Goal: Complete Application Form: Complete application form

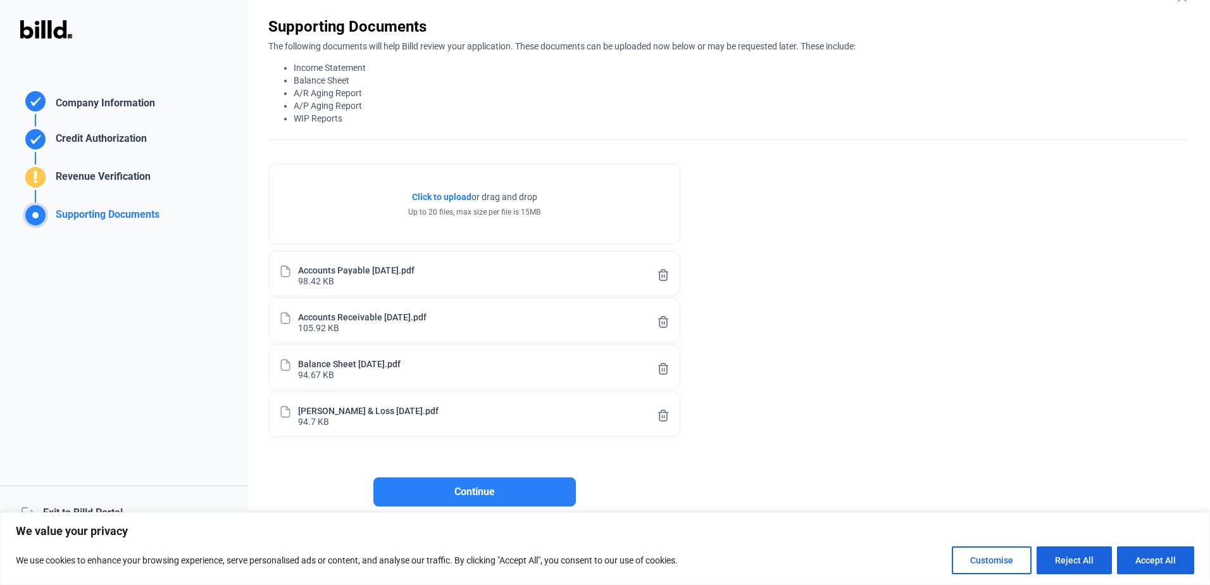
scroll to position [48, 0]
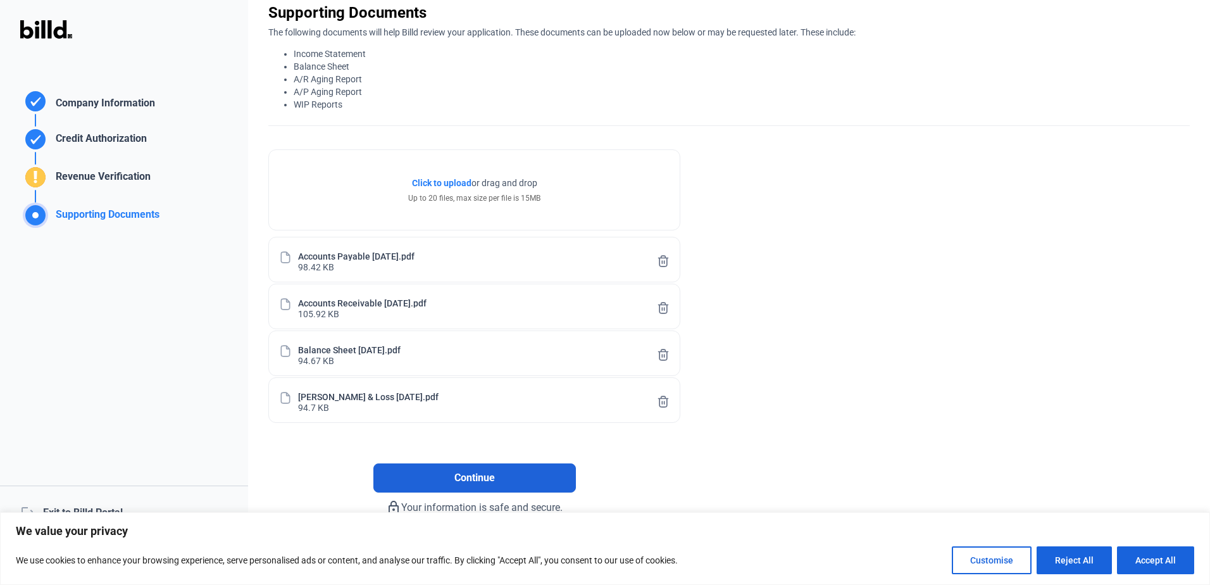
click at [519, 475] on button "Continue" at bounding box center [474, 477] width 202 height 29
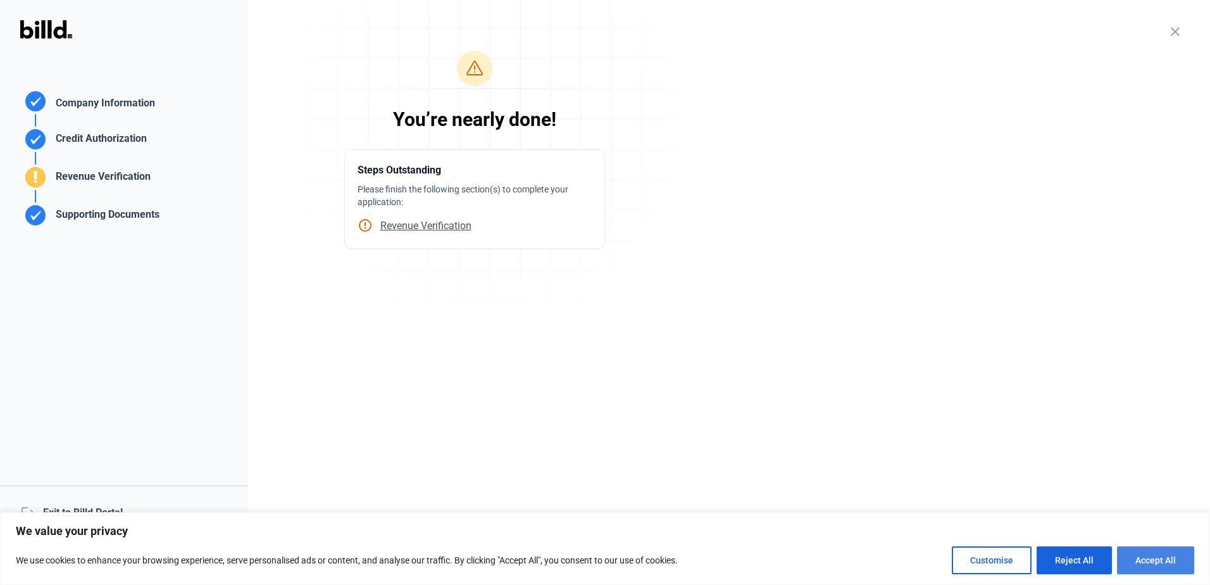
click at [1142, 563] on button "Accept All" at bounding box center [1155, 560] width 77 height 28
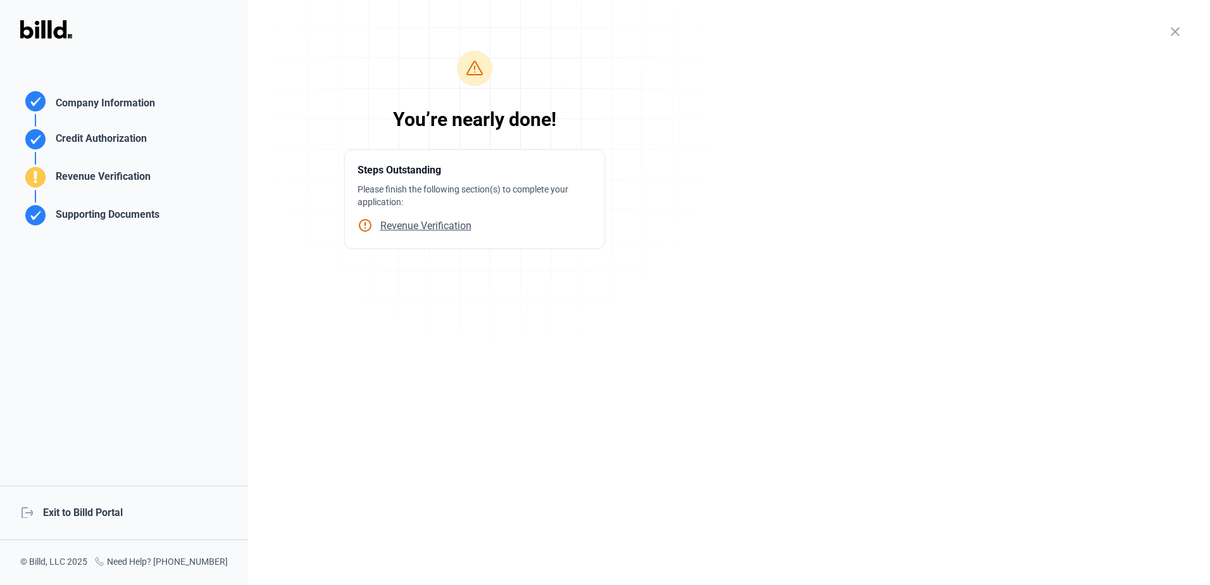
click at [418, 228] on span "Revenue Verification" at bounding box center [422, 226] width 99 height 12
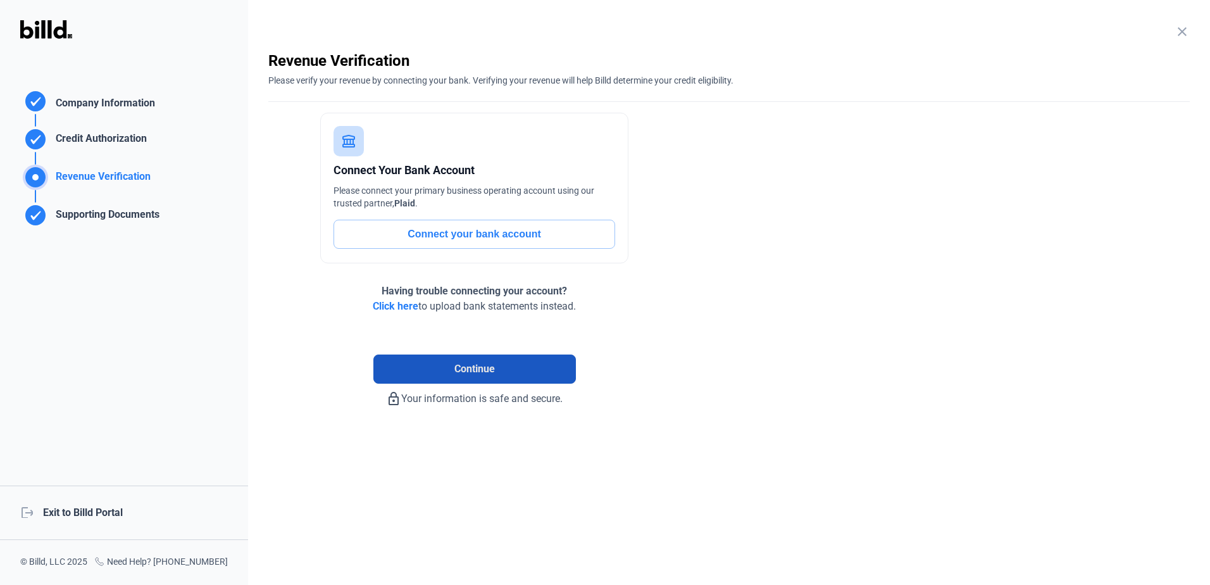
click at [506, 373] on button "Continue" at bounding box center [474, 368] width 202 height 29
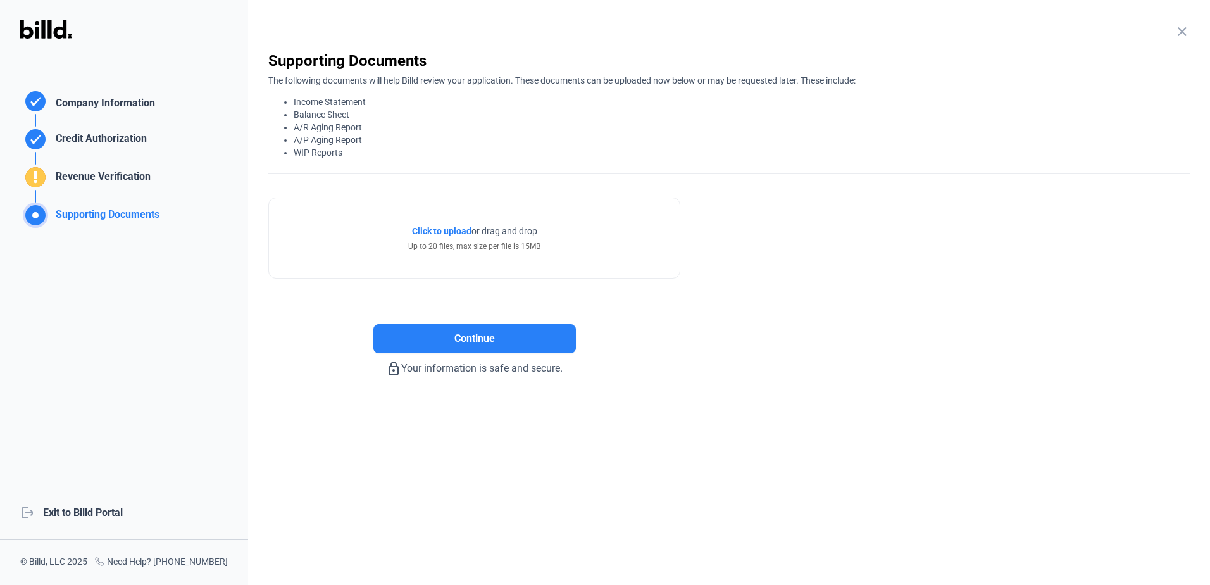
click at [92, 172] on div "Revenue Verification" at bounding box center [101, 179] width 100 height 21
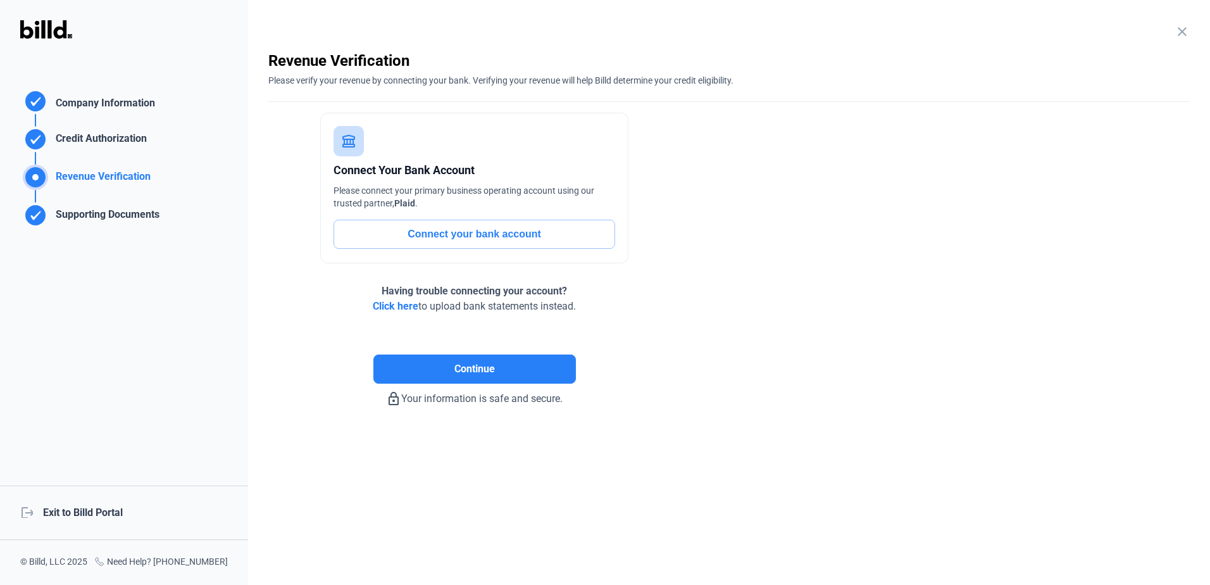
click at [134, 138] on div "Credit Authorization" at bounding box center [99, 141] width 96 height 21
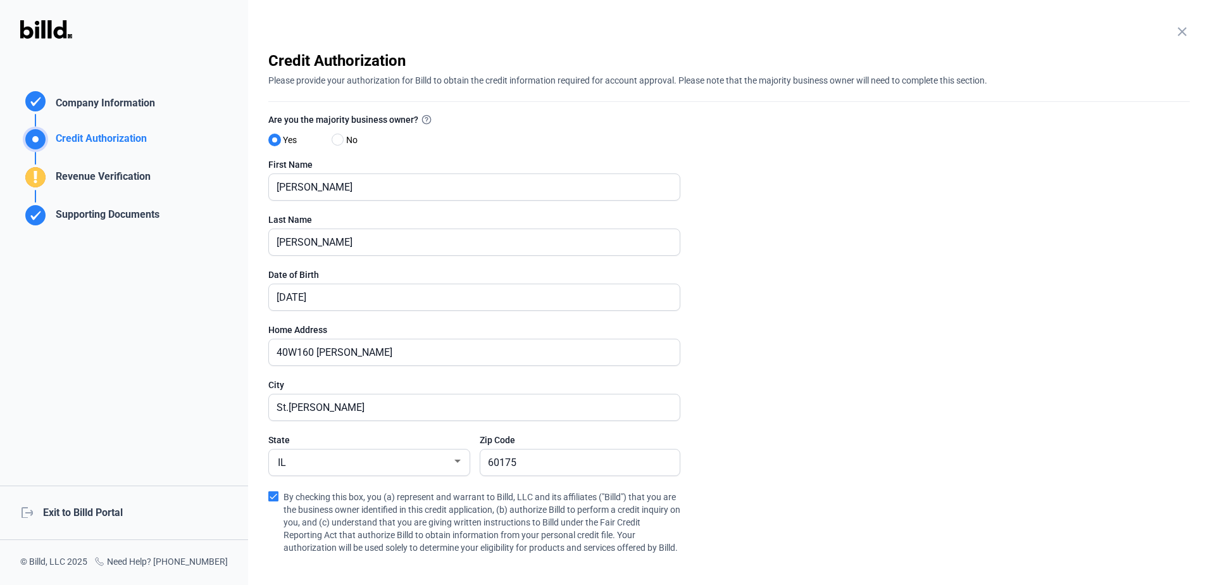
click at [123, 172] on div "Revenue Verification" at bounding box center [101, 179] width 100 height 21
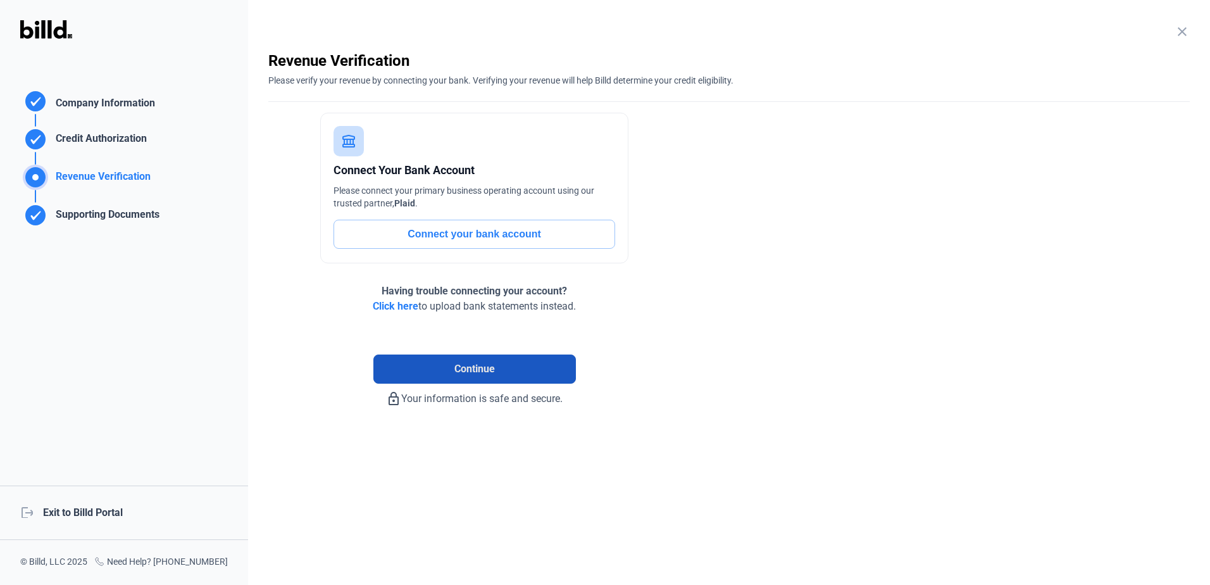
click at [492, 379] on button "Continue" at bounding box center [474, 368] width 202 height 29
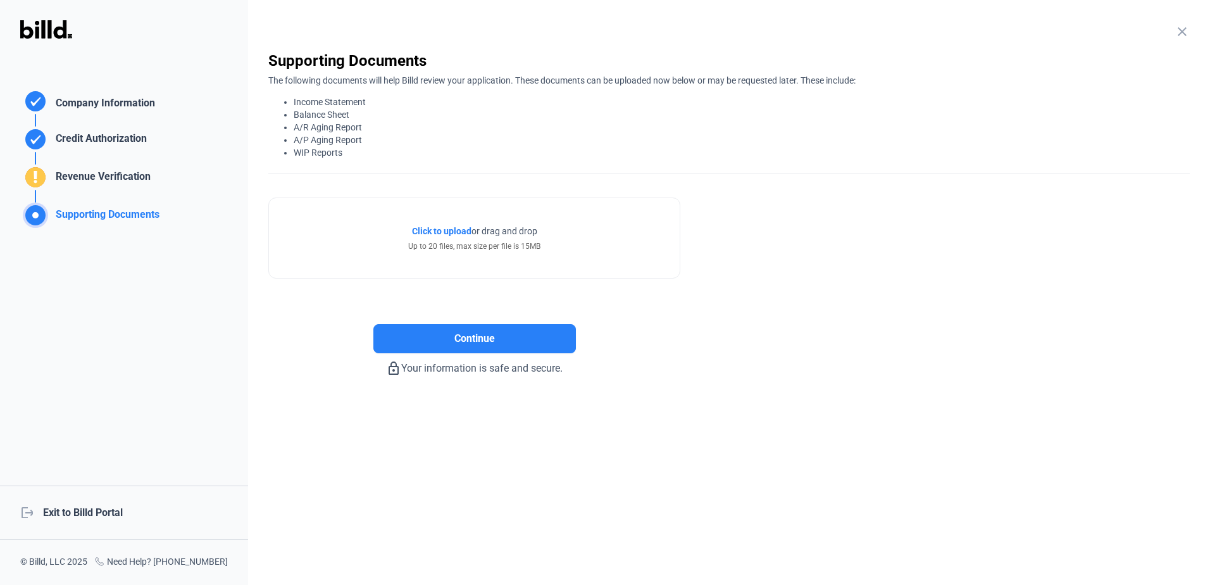
click at [432, 230] on span "Click to upload" at bounding box center [441, 231] width 59 height 10
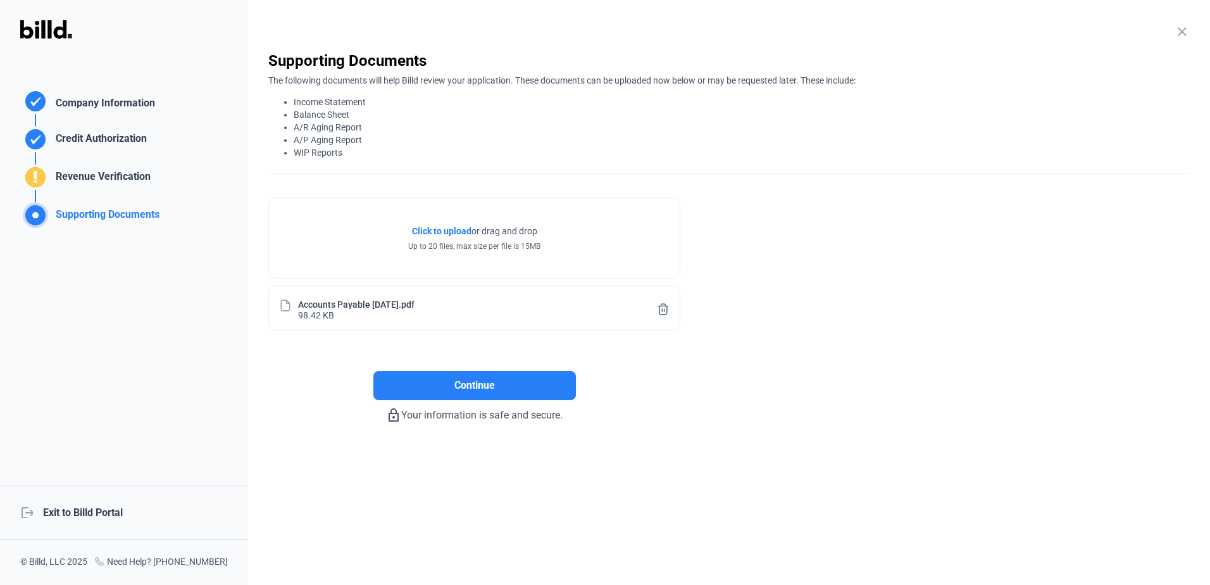
click at [449, 232] on span "Click to upload" at bounding box center [441, 231] width 59 height 10
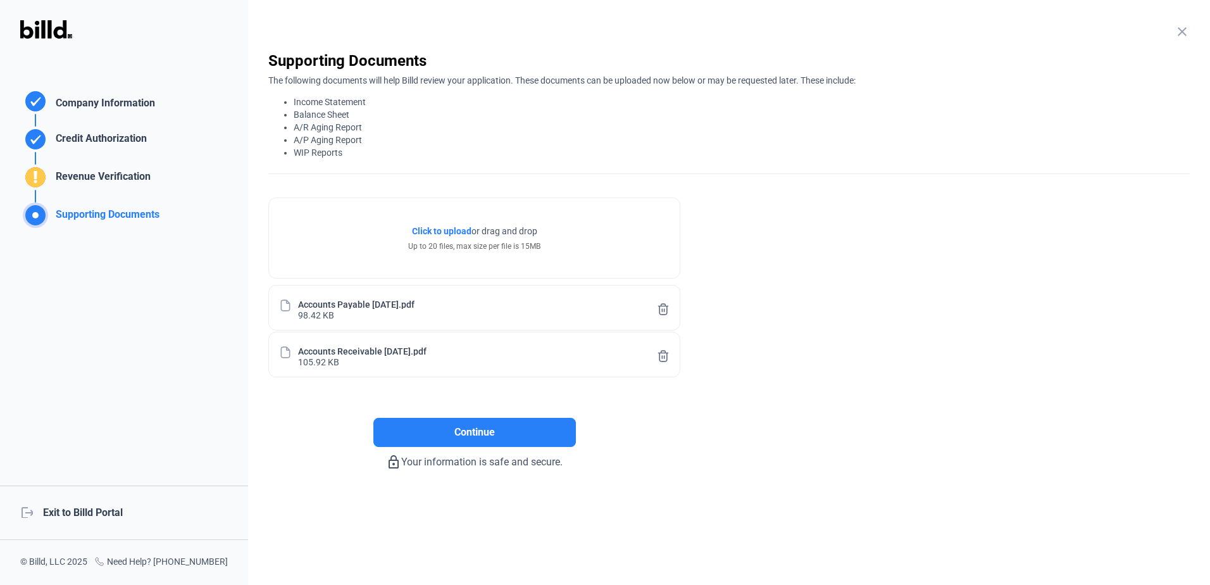
click at [447, 233] on span "Click to upload" at bounding box center [441, 231] width 59 height 10
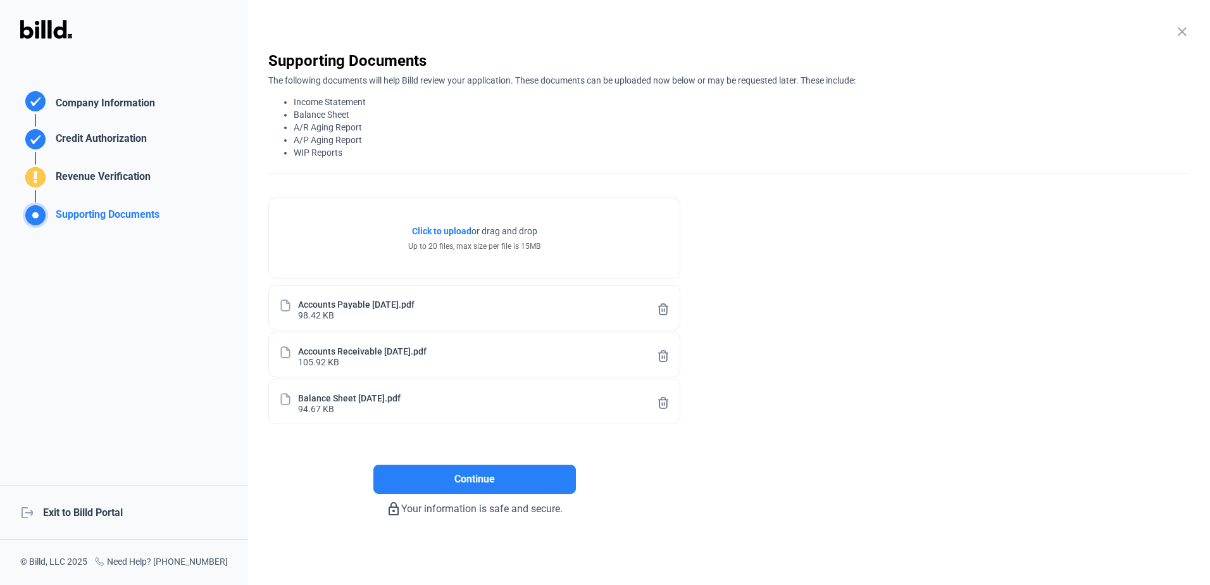
click at [440, 232] on span "Click to upload" at bounding box center [441, 231] width 59 height 10
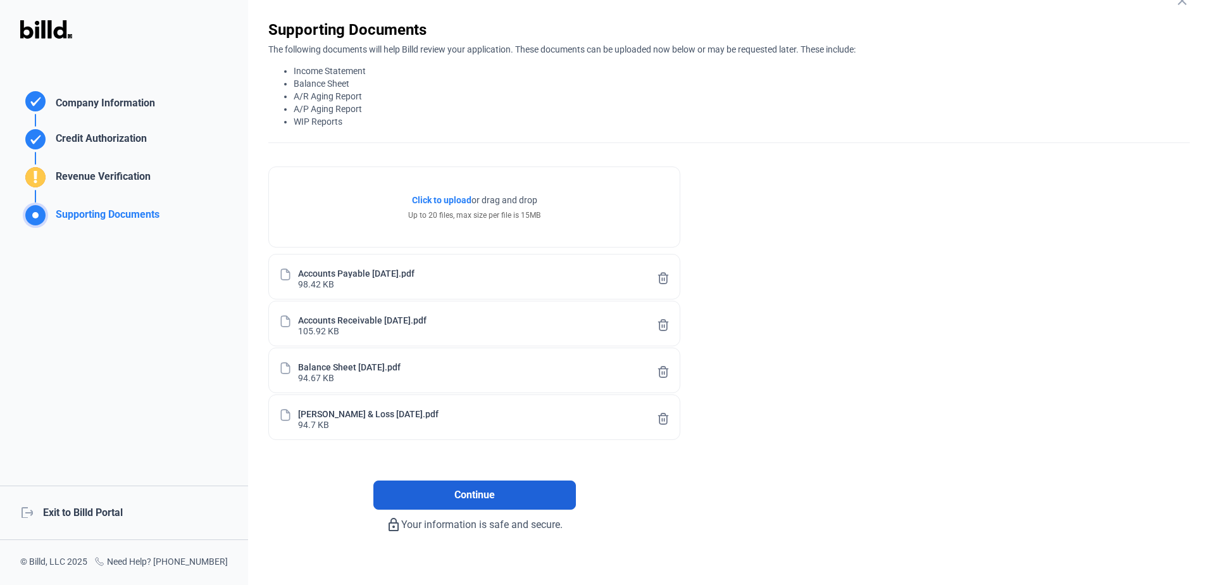
scroll to position [48, 0]
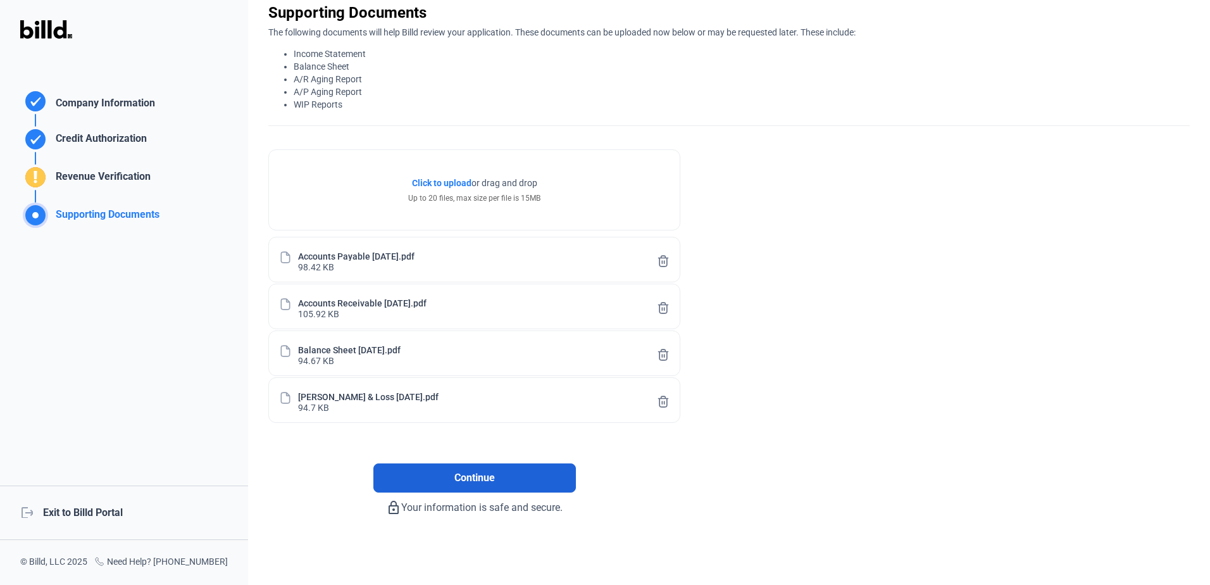
click at [514, 476] on button "Continue" at bounding box center [474, 477] width 202 height 29
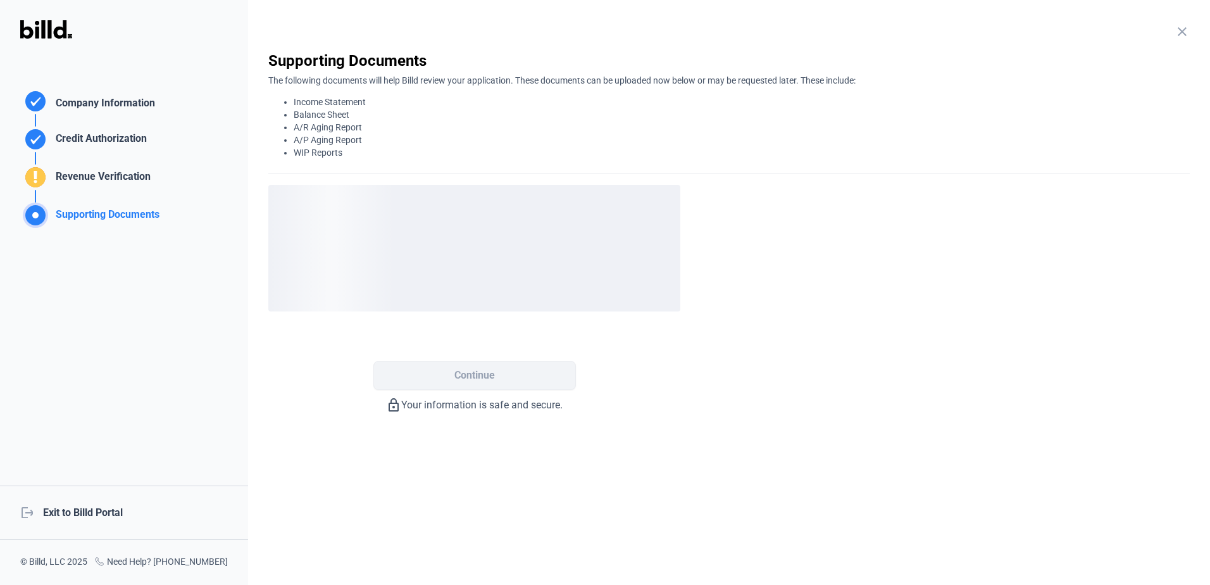
scroll to position [0, 0]
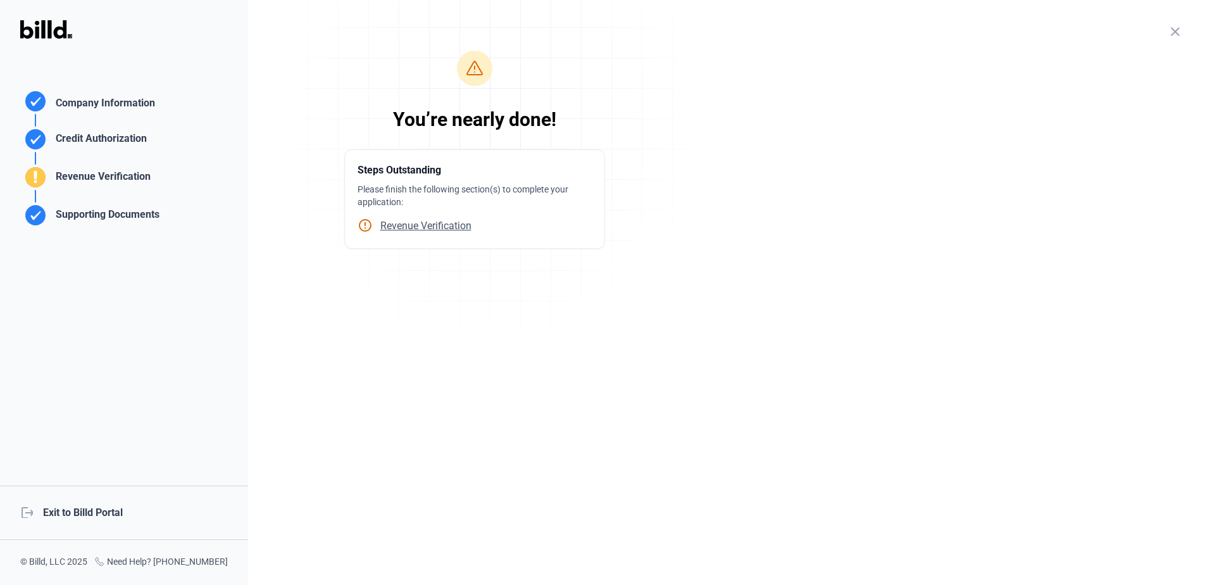
click at [437, 225] on span "Revenue Verification" at bounding box center [422, 226] width 99 height 12
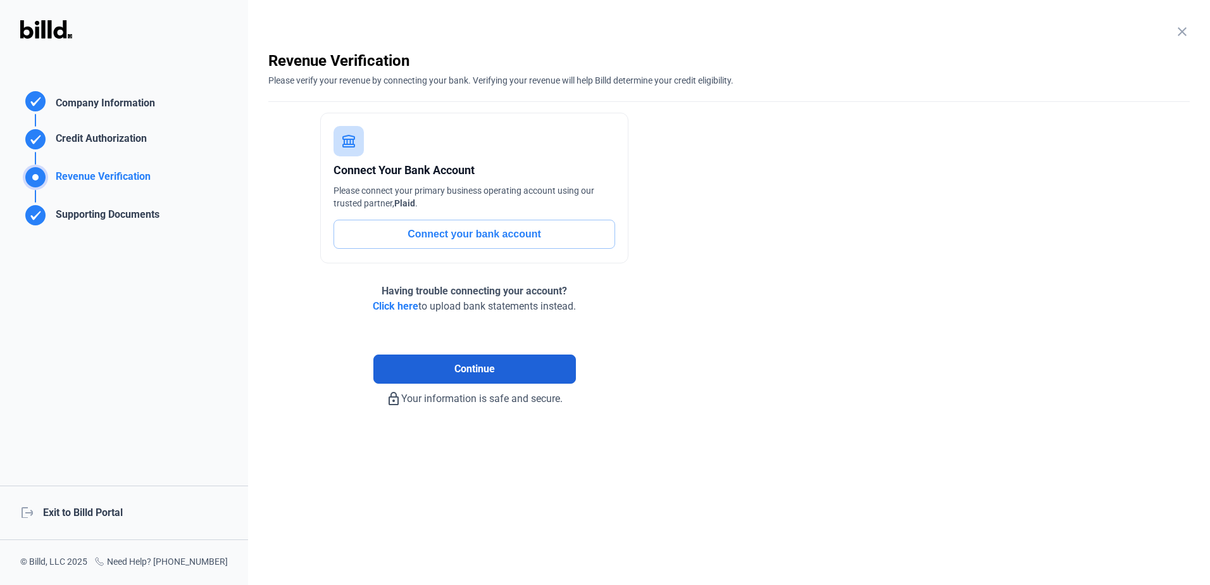
click at [471, 368] on span "Continue" at bounding box center [474, 368] width 40 height 15
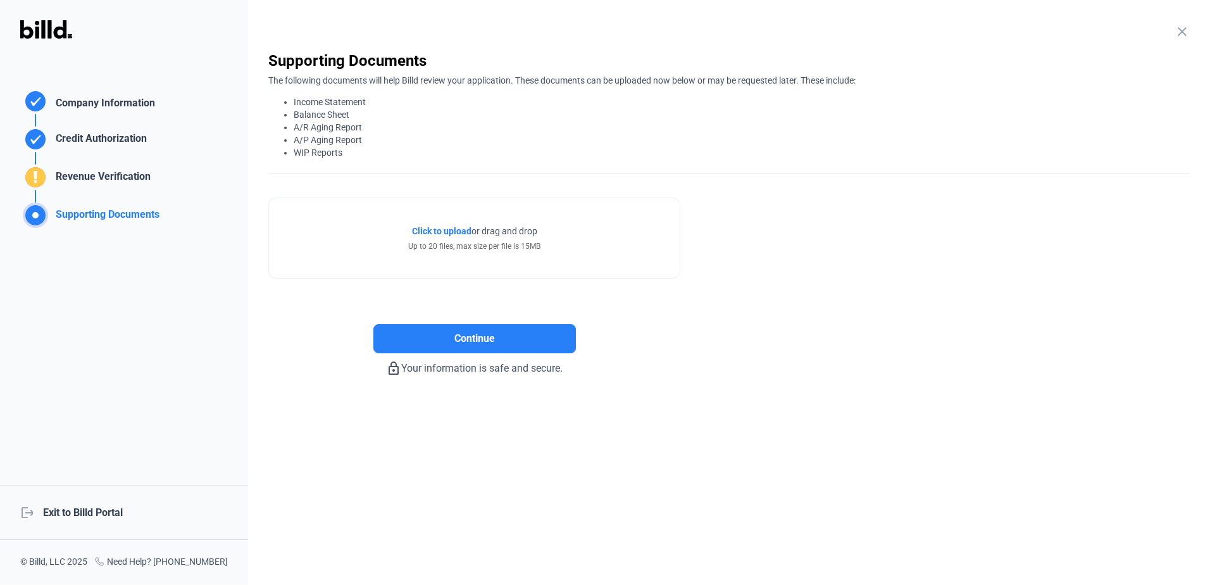
click at [463, 232] on span "Click to upload" at bounding box center [441, 231] width 59 height 10
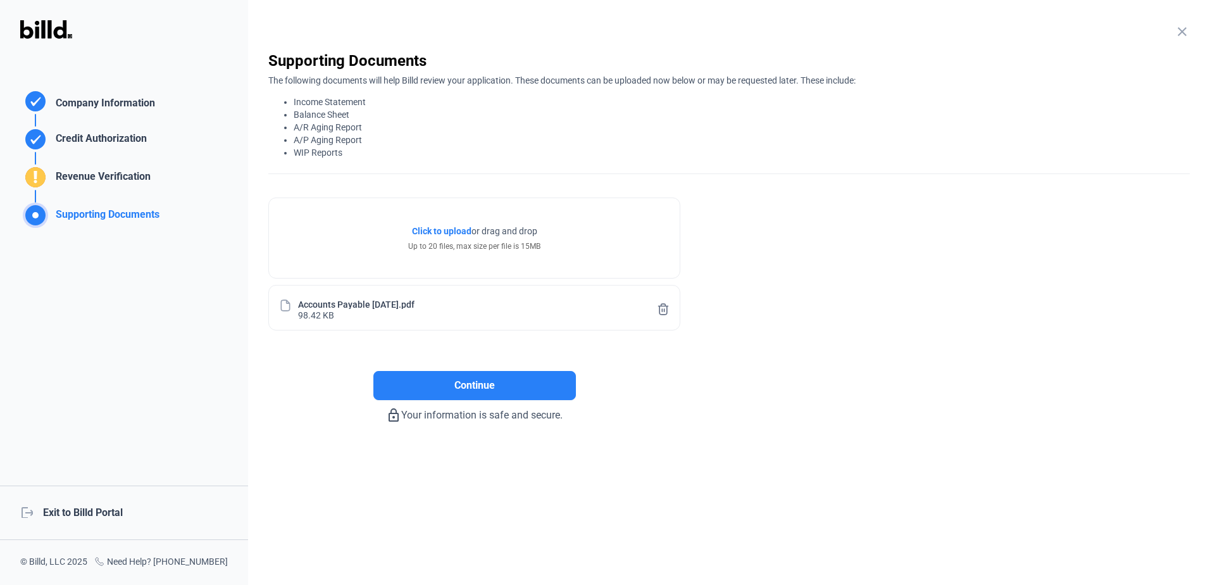
click at [459, 230] on span "Click to upload" at bounding box center [441, 231] width 59 height 10
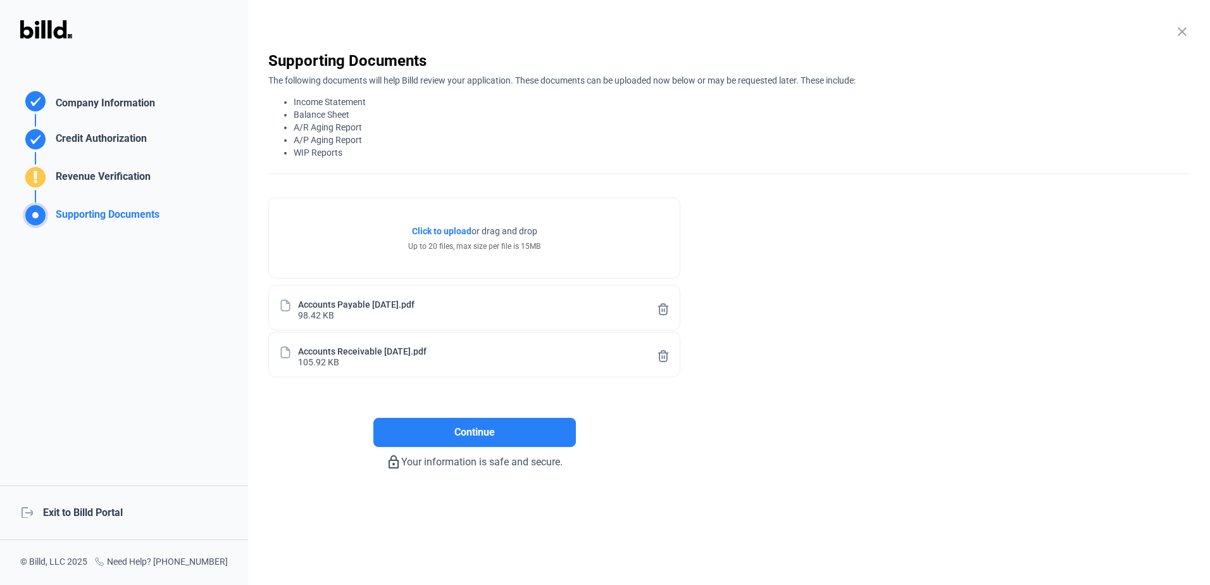
click at [459, 230] on span "Click to upload" at bounding box center [441, 231] width 59 height 10
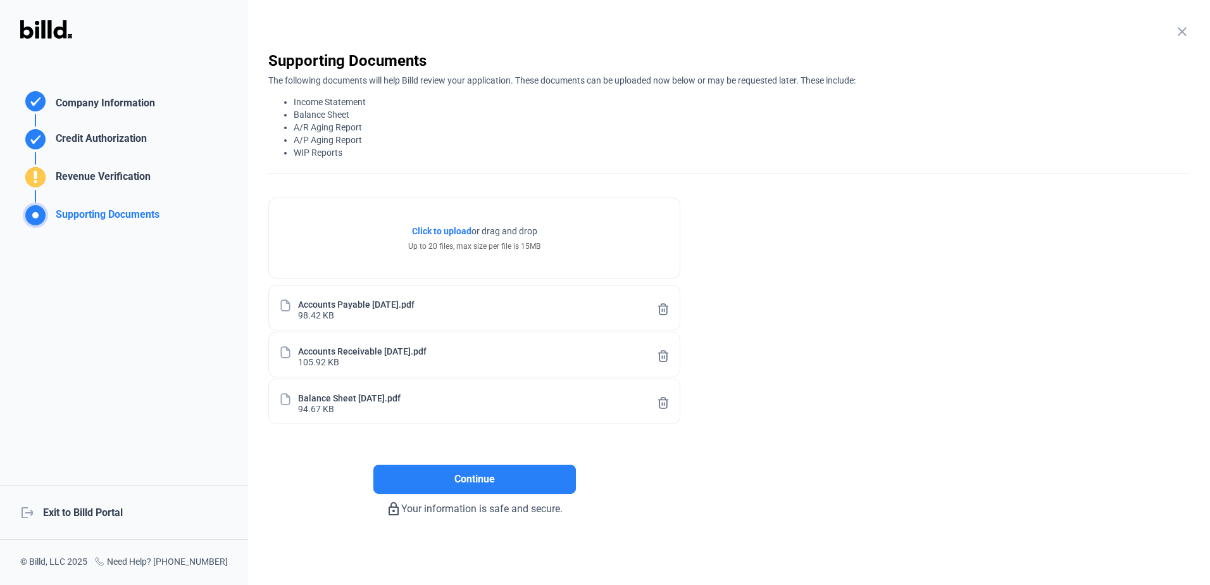
click at [457, 233] on span "Click to upload" at bounding box center [441, 231] width 59 height 10
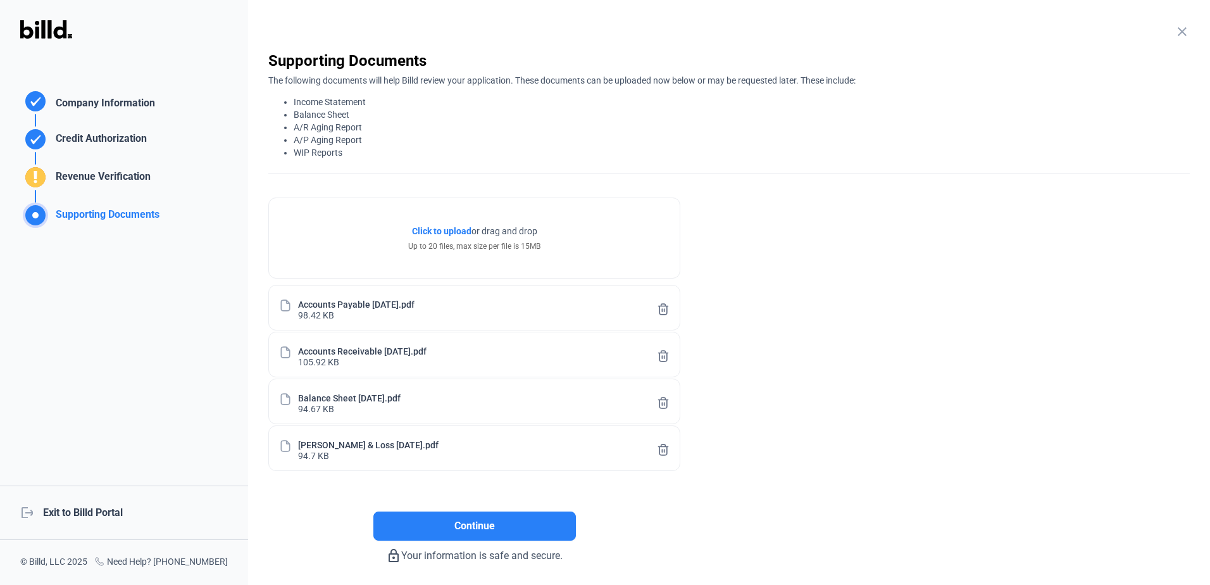
click at [873, 351] on enrollment-step "close Supporting Documents The following documents will help Billd review your …" at bounding box center [728, 307] width 921 height 513
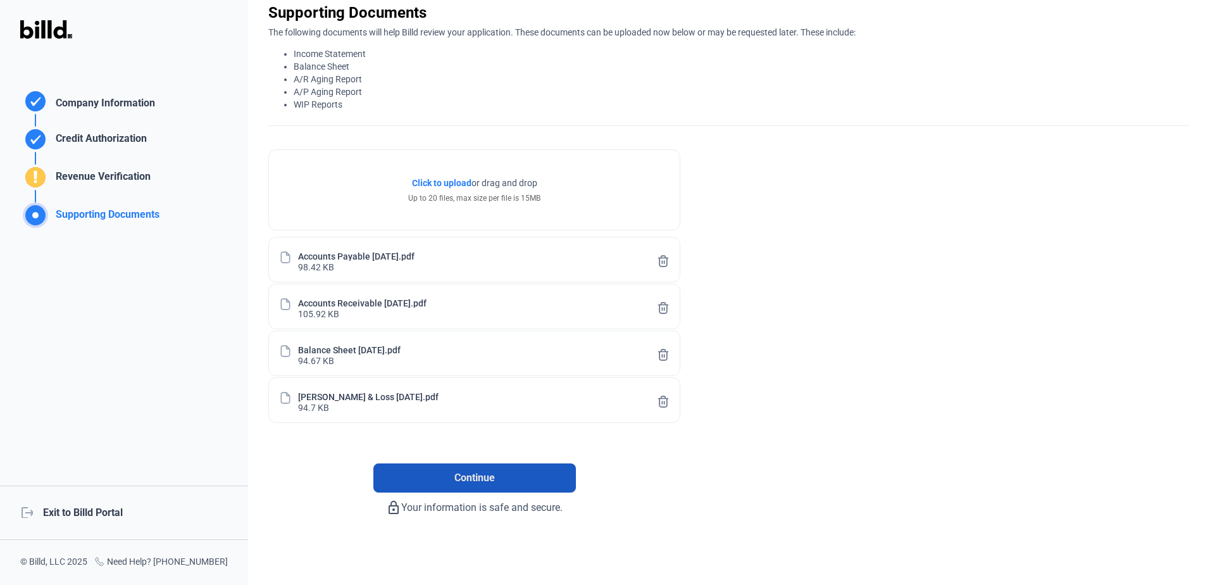
click at [492, 480] on span "Continue" at bounding box center [474, 477] width 40 height 15
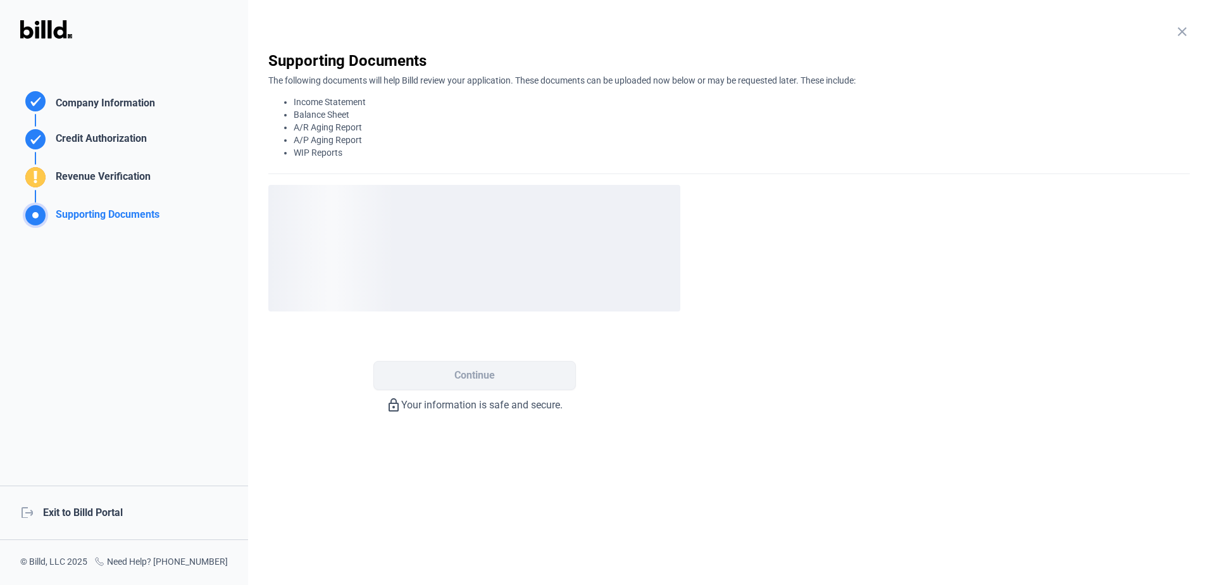
scroll to position [0, 0]
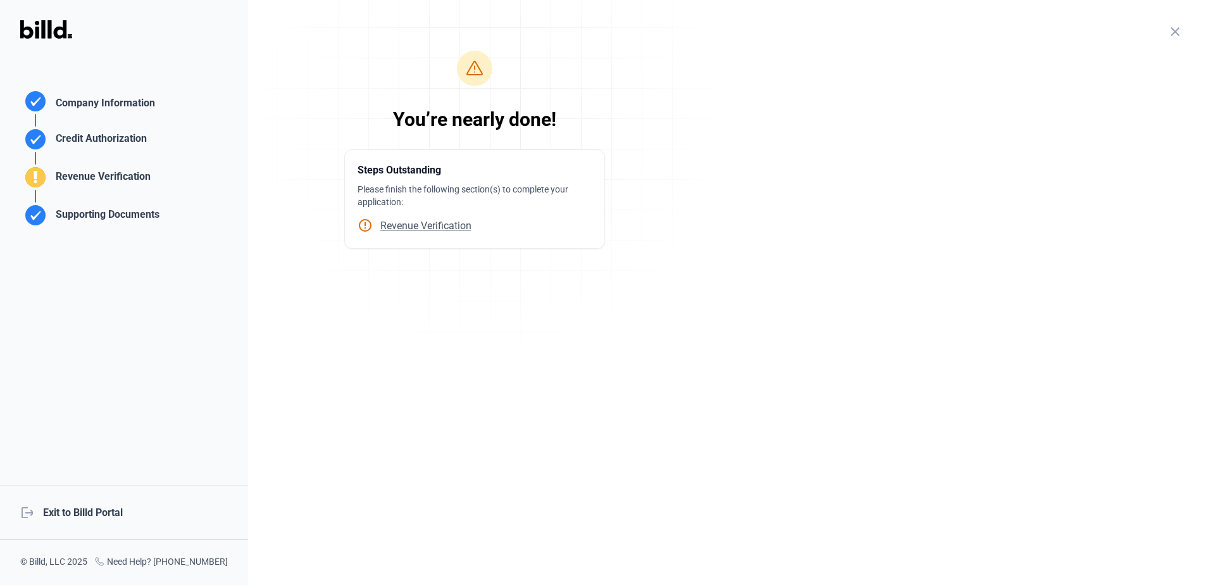
click at [432, 221] on span "Revenue Verification" at bounding box center [422, 226] width 99 height 12
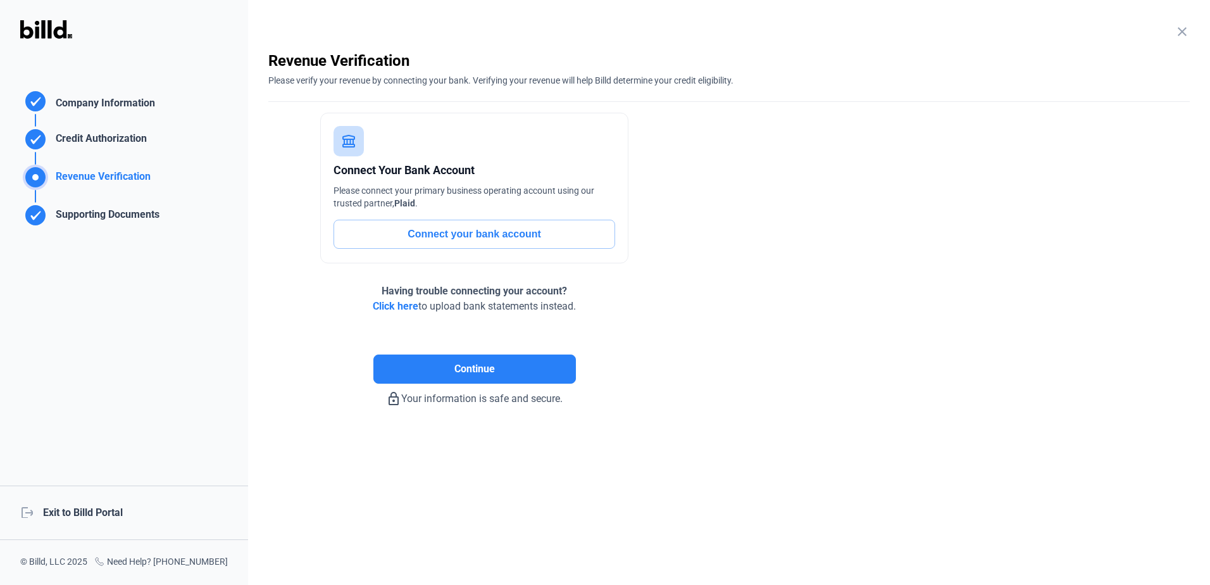
click at [403, 301] on span "Click here" at bounding box center [396, 306] width 46 height 12
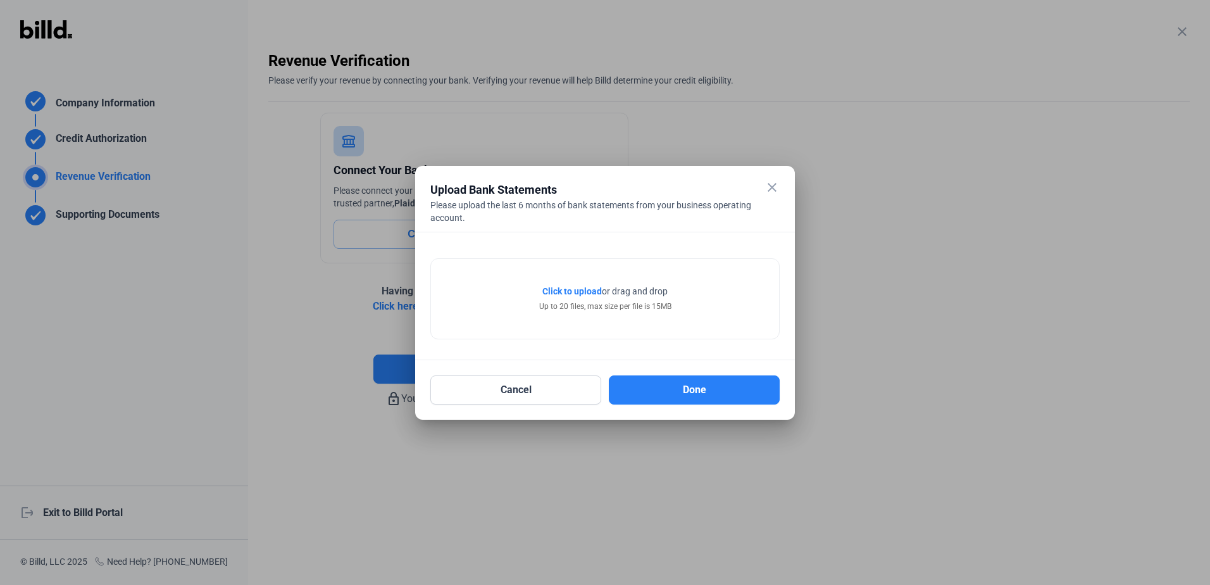
click at [571, 290] on span "Click to upload" at bounding box center [571, 291] width 59 height 10
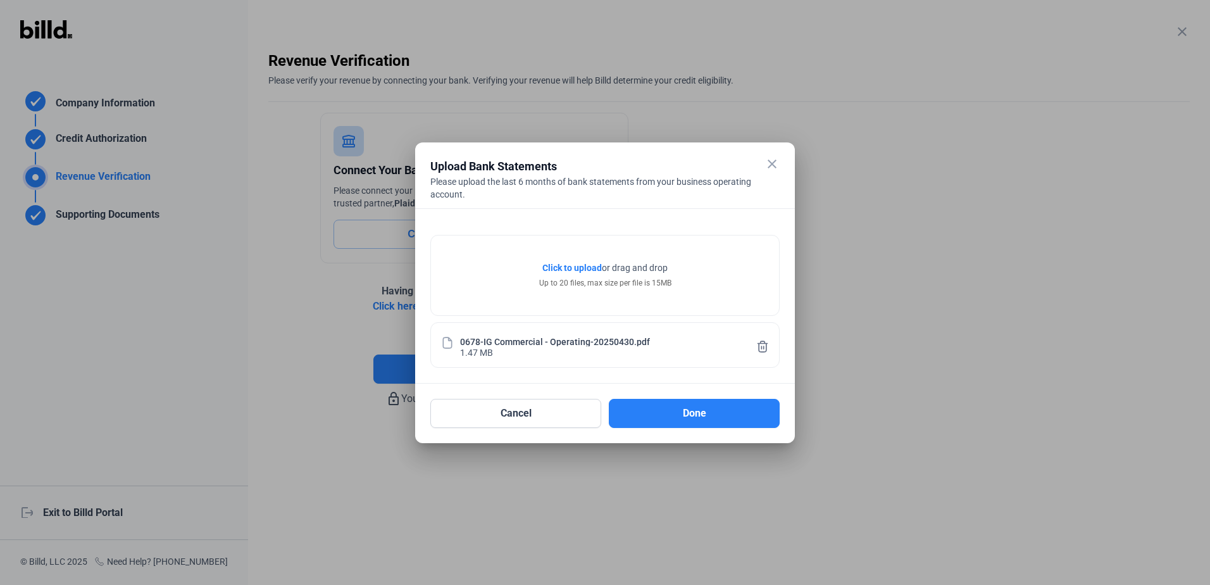
click at [574, 264] on span "Click to upload" at bounding box center [571, 268] width 59 height 10
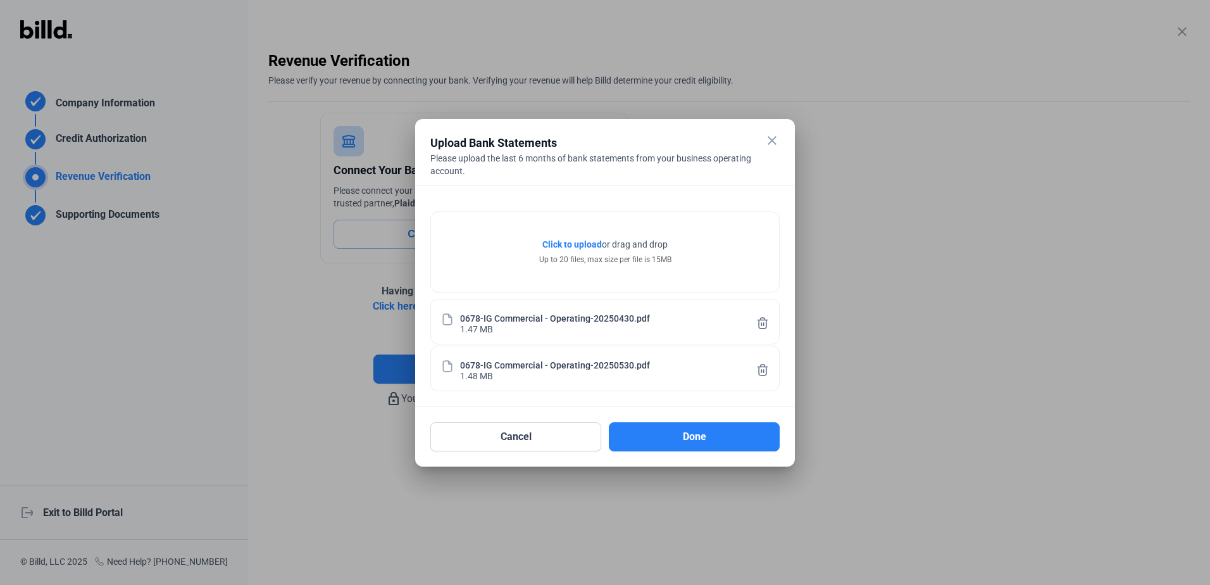
click at [563, 244] on span "Click to upload" at bounding box center [571, 244] width 59 height 10
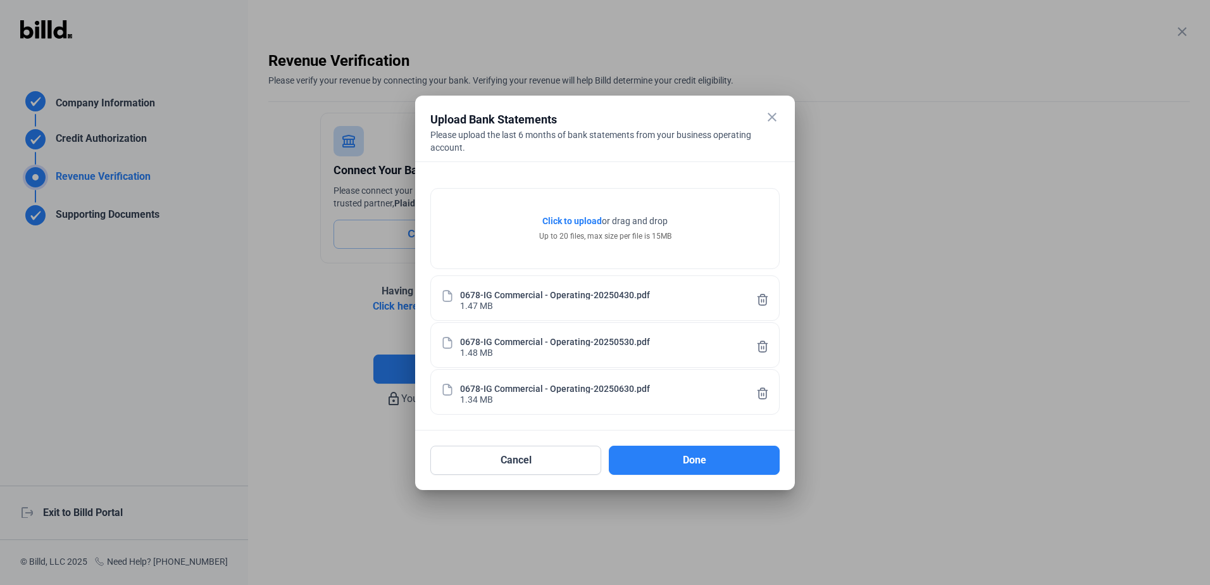
click at [555, 218] on span "Click to upload" at bounding box center [571, 221] width 59 height 10
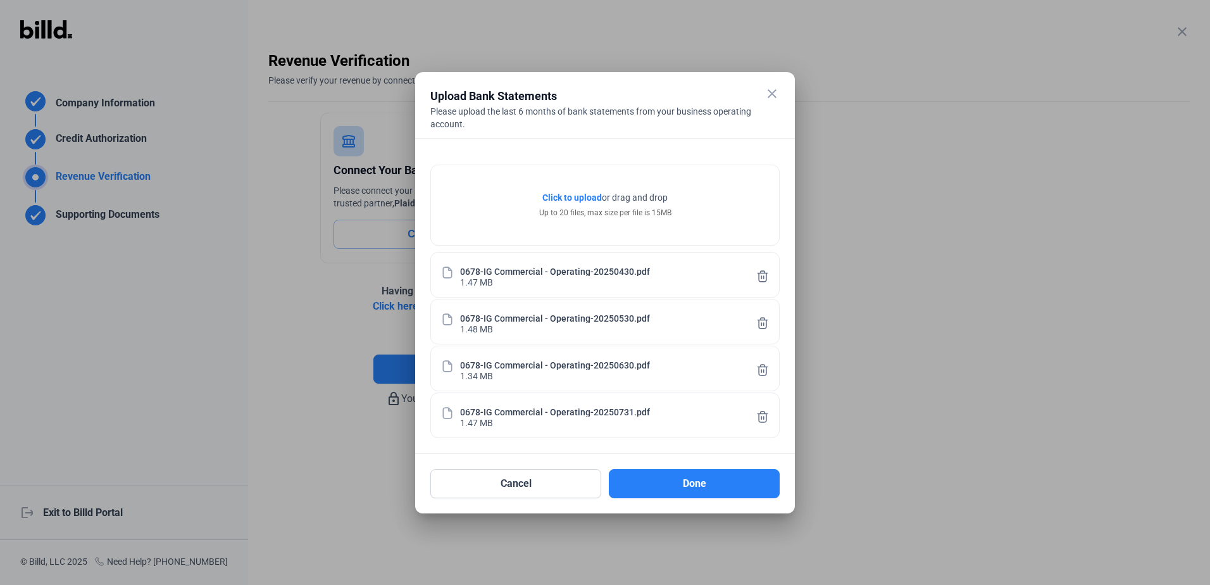
click at [578, 192] on span "Click to upload" at bounding box center [571, 197] width 59 height 10
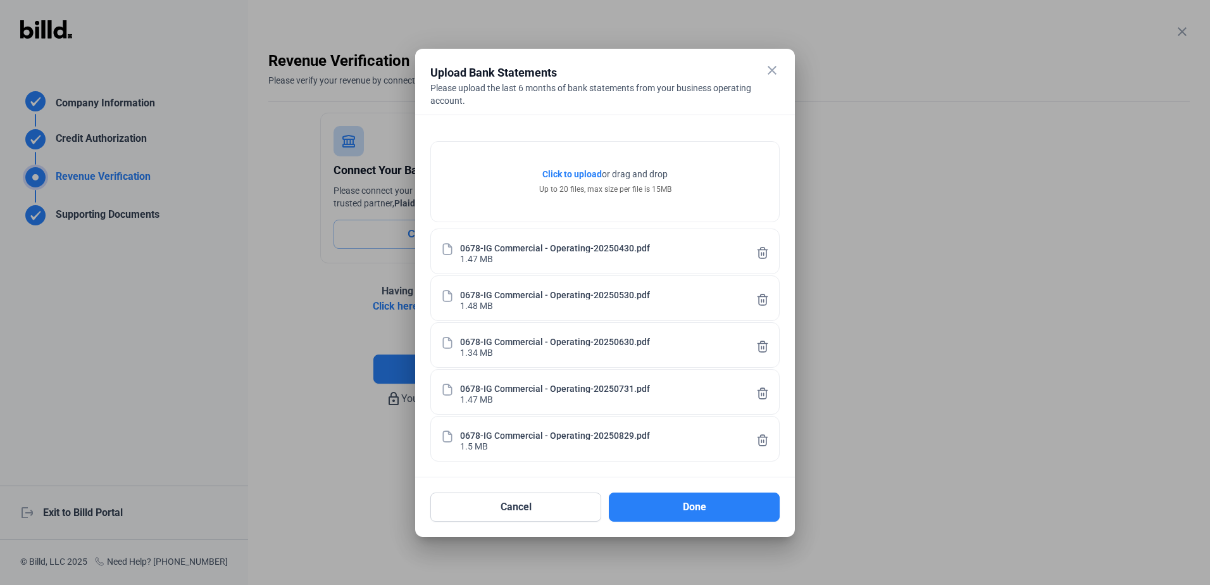
click at [563, 176] on span "Click to upload" at bounding box center [571, 174] width 59 height 10
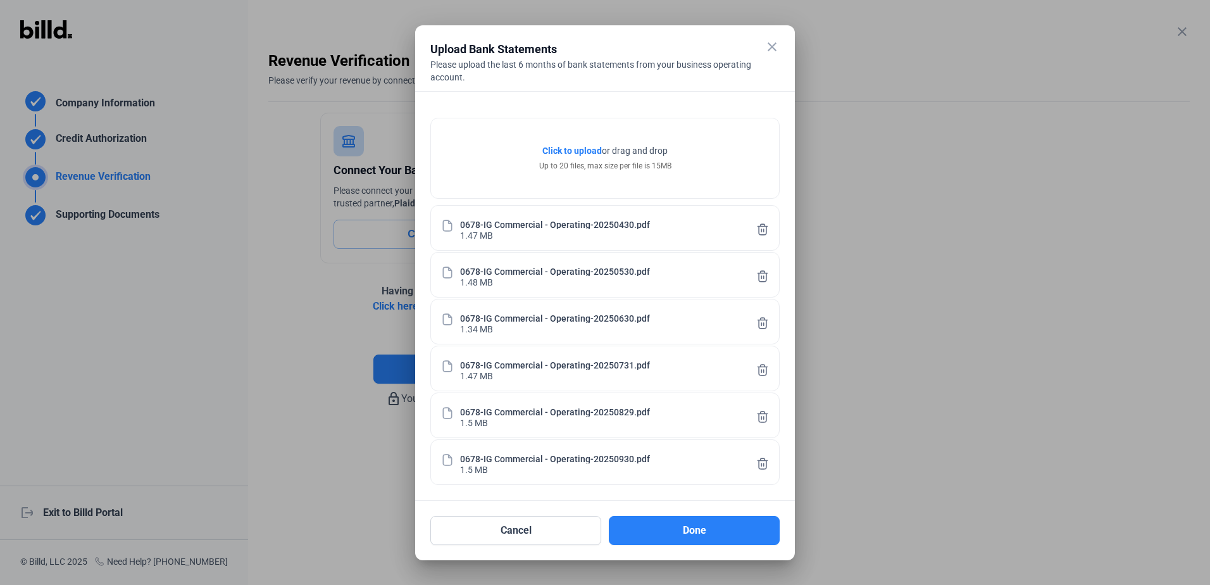
click at [581, 151] on span "Click to upload" at bounding box center [571, 151] width 59 height 10
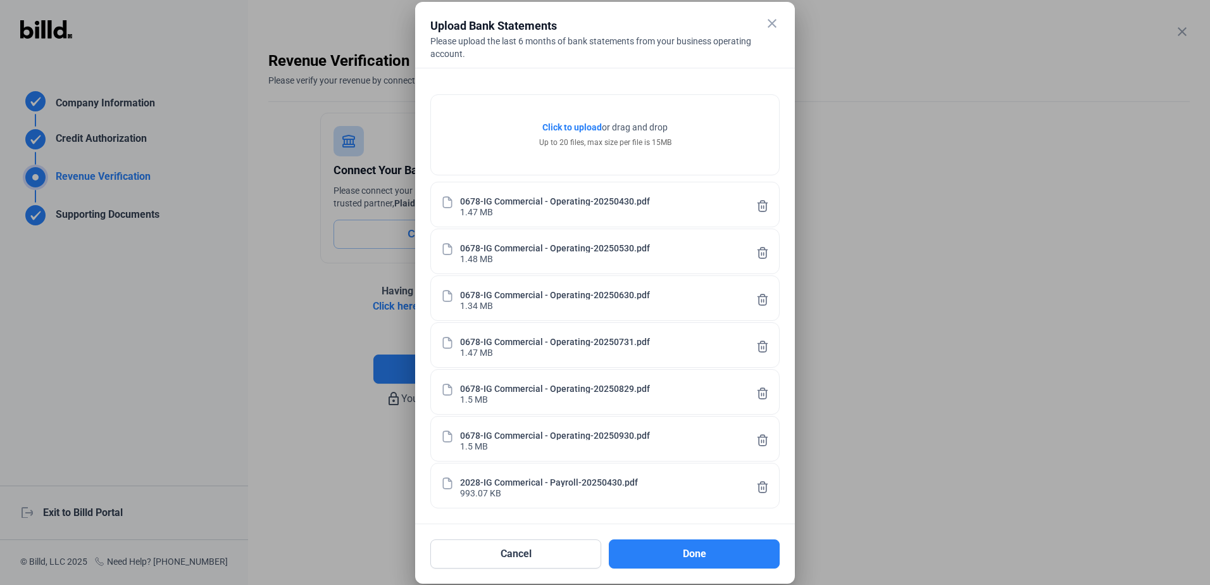
click at [570, 125] on span "Click to upload" at bounding box center [571, 127] width 59 height 10
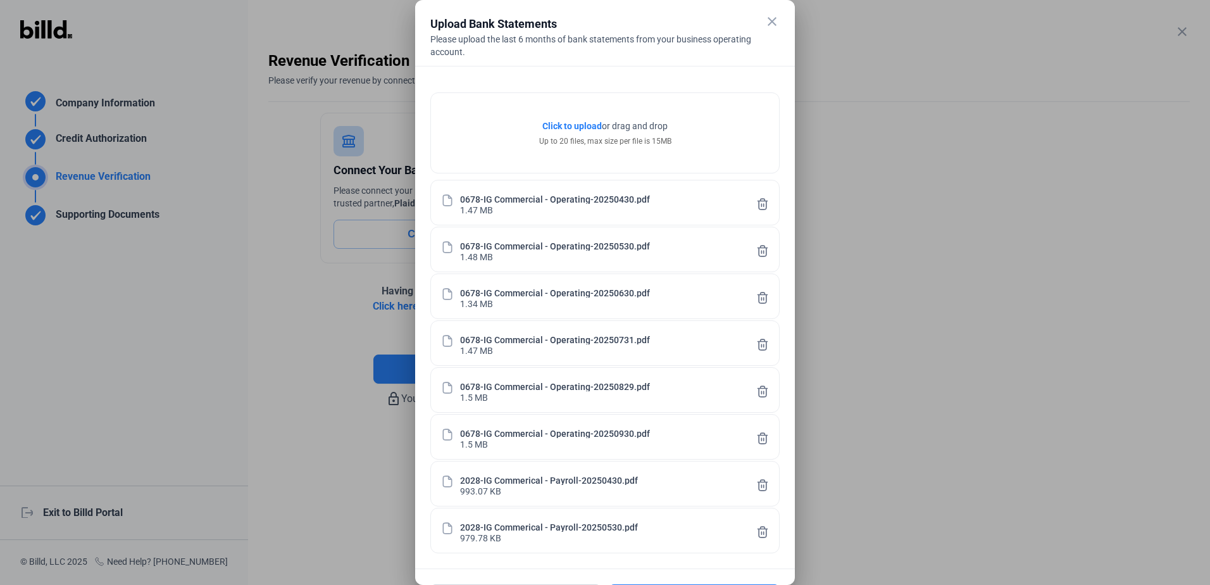
click at [564, 125] on span "Click to upload" at bounding box center [571, 126] width 59 height 10
click at [547, 121] on span "Click to upload" at bounding box center [571, 126] width 59 height 10
click at [555, 124] on span "Click to upload" at bounding box center [571, 126] width 59 height 10
click at [558, 129] on span "Click to upload" at bounding box center [571, 126] width 59 height 10
click at [952, 371] on div at bounding box center [605, 292] width 1210 height 585
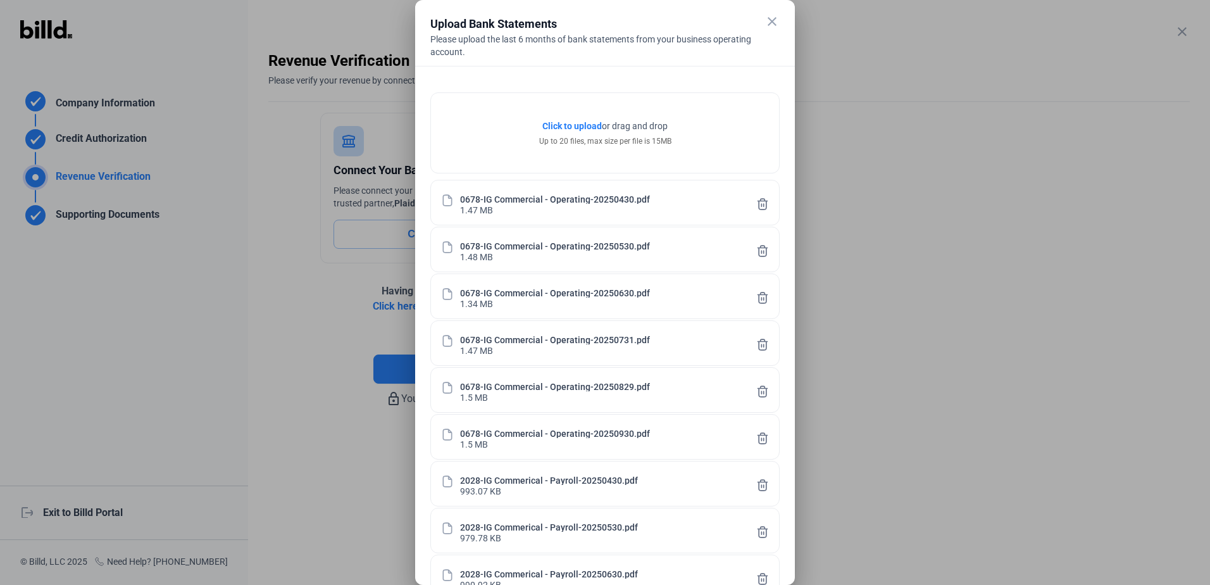
click at [768, 16] on mat-icon "close" at bounding box center [771, 21] width 15 height 15
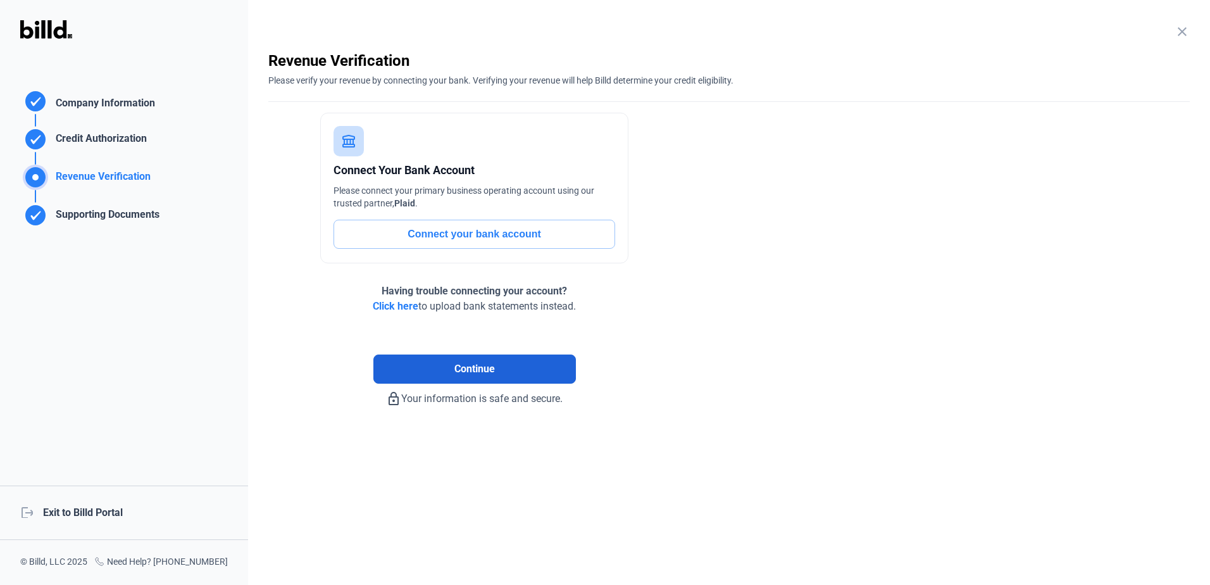
click at [474, 366] on span "Continue" at bounding box center [474, 368] width 40 height 15
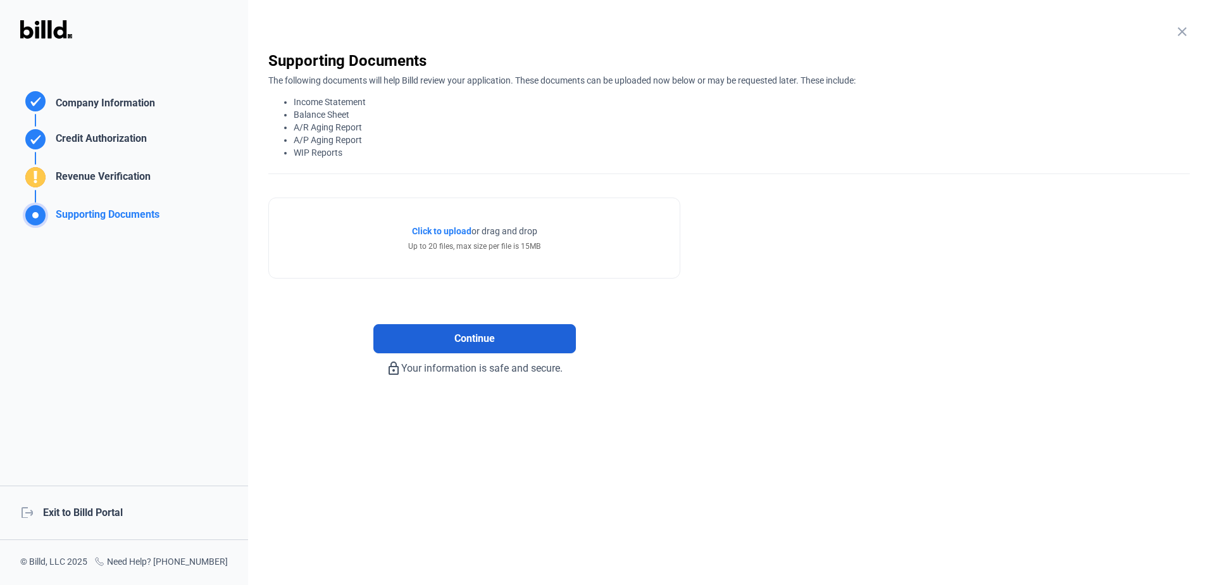
click at [444, 343] on button "Continue" at bounding box center [474, 338] width 202 height 29
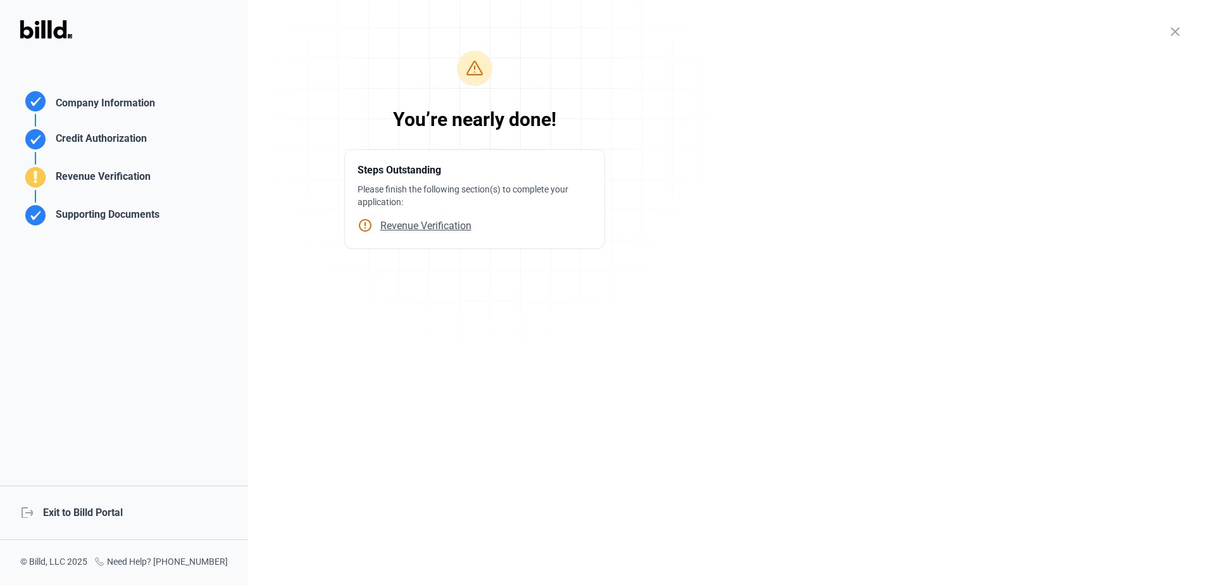
click at [431, 225] on span "Revenue Verification" at bounding box center [422, 226] width 99 height 12
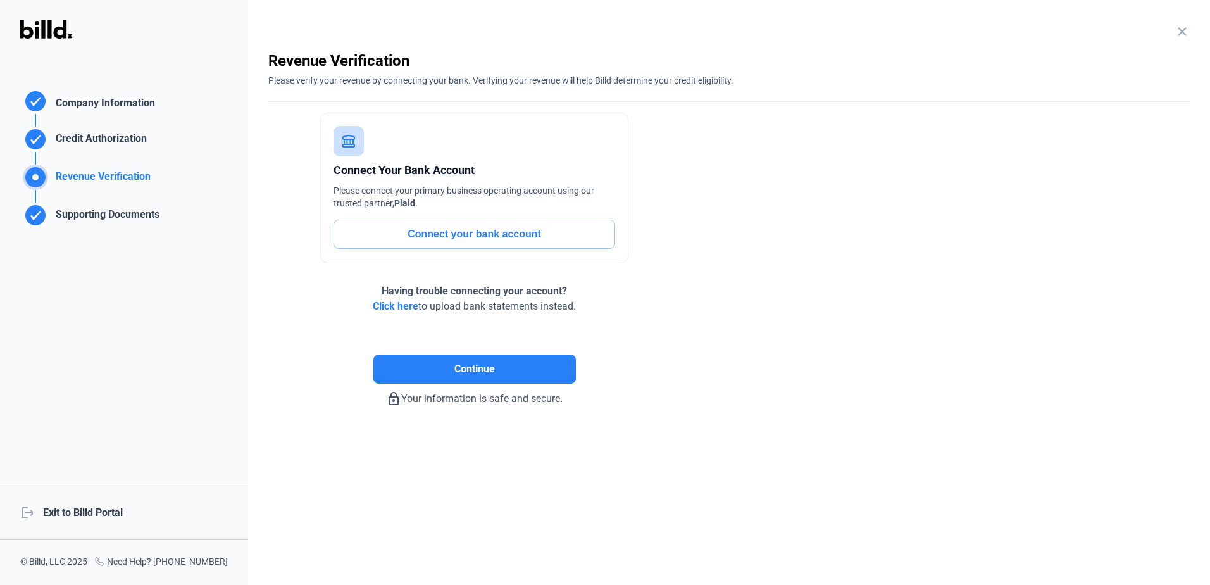
click at [393, 306] on span "Click here" at bounding box center [396, 306] width 46 height 12
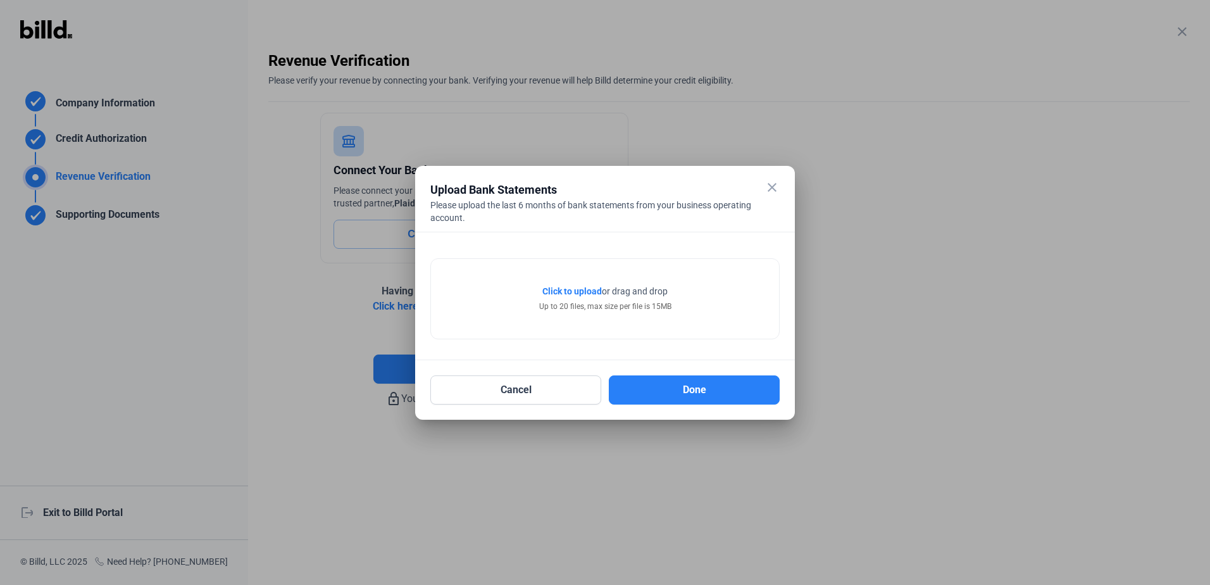
click at [580, 291] on span "Click to upload" at bounding box center [571, 291] width 59 height 10
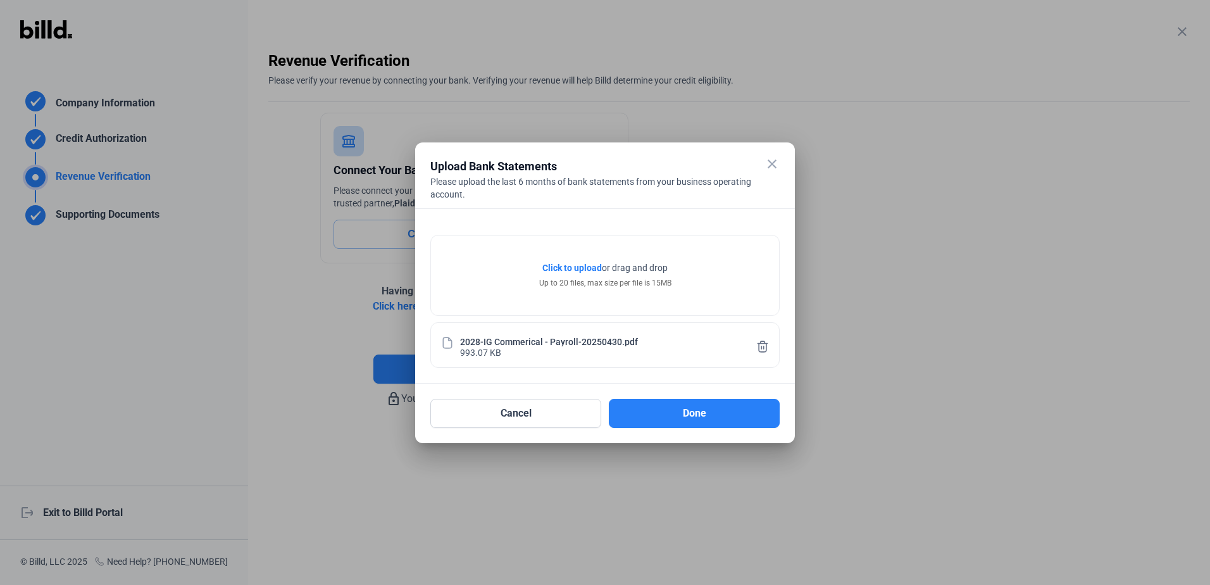
click at [563, 266] on span "Click to upload" at bounding box center [571, 268] width 59 height 10
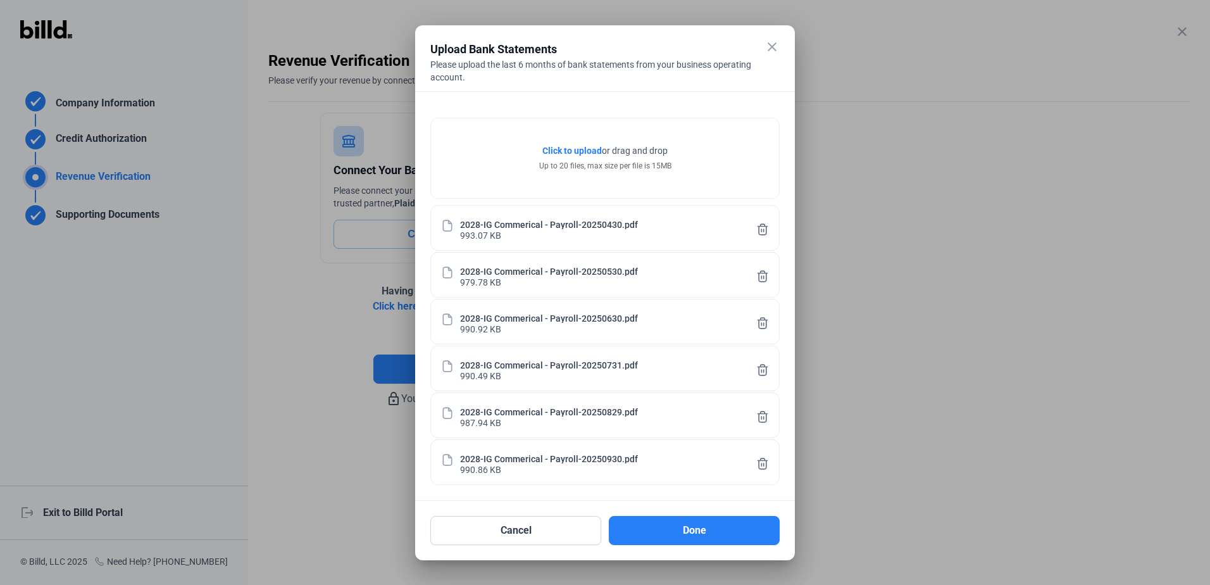
click at [574, 147] on span "Click to upload" at bounding box center [571, 151] width 59 height 10
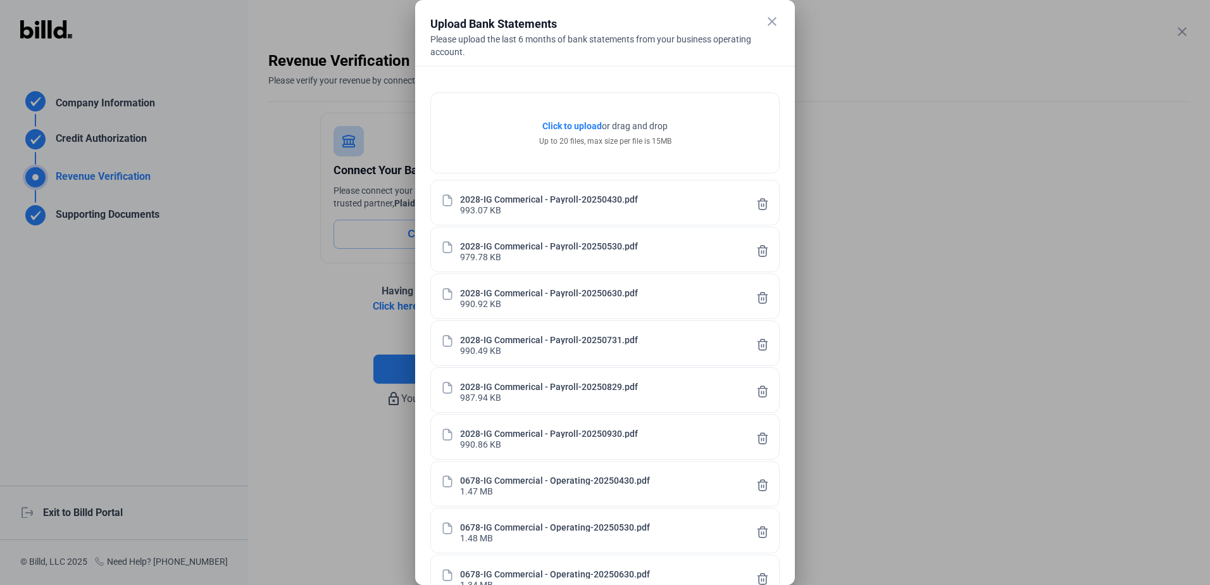
drag, startPoint x: 590, startPoint y: 14, endPoint x: 465, endPoint y: -66, distance: 148.0
click at [465, 0] on html "We value your privacy We use cookies to enhance your browsing experience, serve…" at bounding box center [605, 292] width 1210 height 585
drag, startPoint x: 703, startPoint y: 308, endPoint x: 704, endPoint y: 292, distance: 16.5
click at [704, 292] on div "2028-IG Commerical - Payroll-20250630.pdf 990.92 KB" at bounding box center [604, 296] width 349 height 46
drag, startPoint x: 725, startPoint y: 148, endPoint x: 722, endPoint y: 116, distance: 31.7
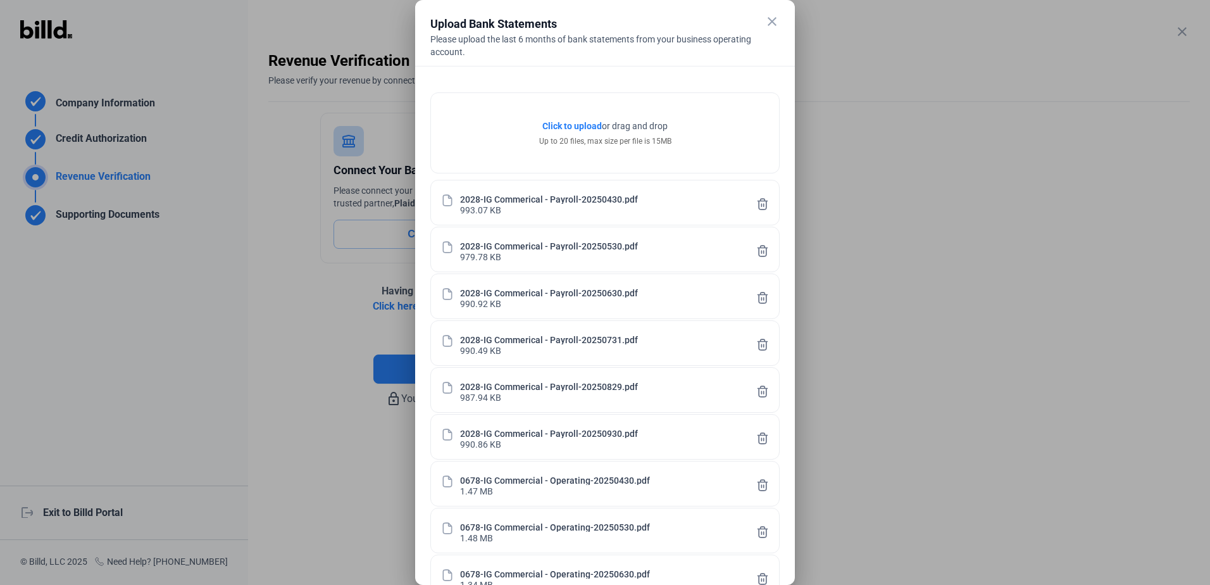
click at [722, 117] on div "Click to upload Tap to upload or drag and drop Up to 20 files, max size per fil…" at bounding box center [605, 133] width 348 height 80
drag, startPoint x: 436, startPoint y: 6, endPoint x: 233, endPoint y: -6, distance: 203.5
click at [233, 0] on html "We value your privacy We use cookies to enhance your browsing experience, serve…" at bounding box center [605, 292] width 1210 height 585
click at [1199, 439] on div at bounding box center [605, 292] width 1210 height 585
drag, startPoint x: 1209, startPoint y: 442, endPoint x: 1159, endPoint y: 188, distance: 258.6
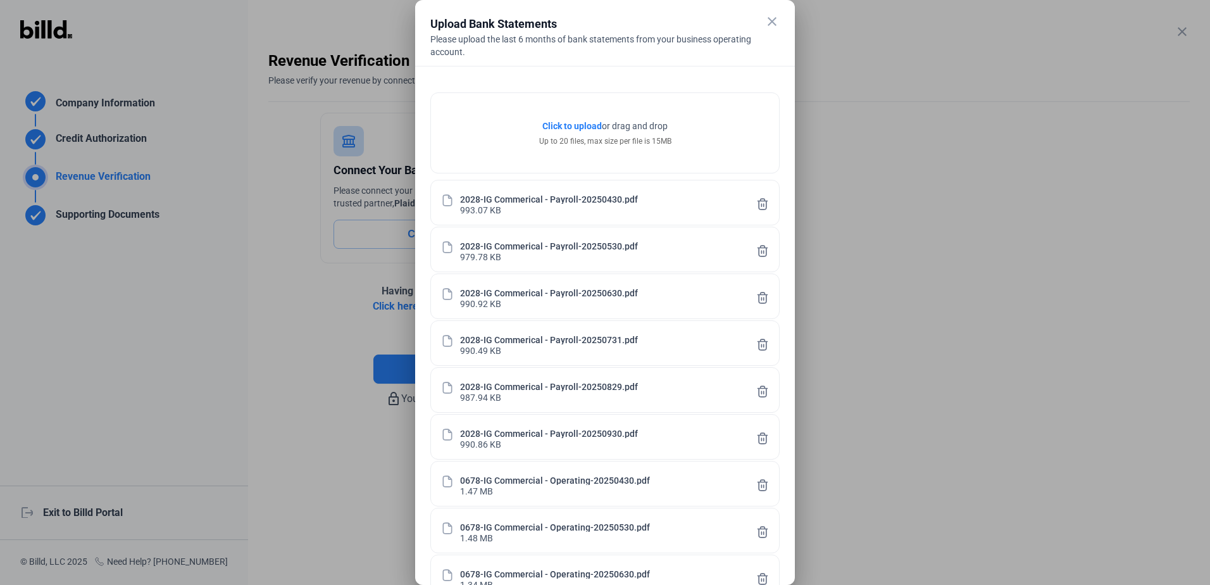
click at [1159, 188] on div at bounding box center [605, 292] width 1210 height 585
click at [1023, 372] on div at bounding box center [605, 292] width 1210 height 585
click at [596, 61] on div "close Upload Bank Statements Please upload the last 6 months of bank statements…" at bounding box center [604, 40] width 349 height 51
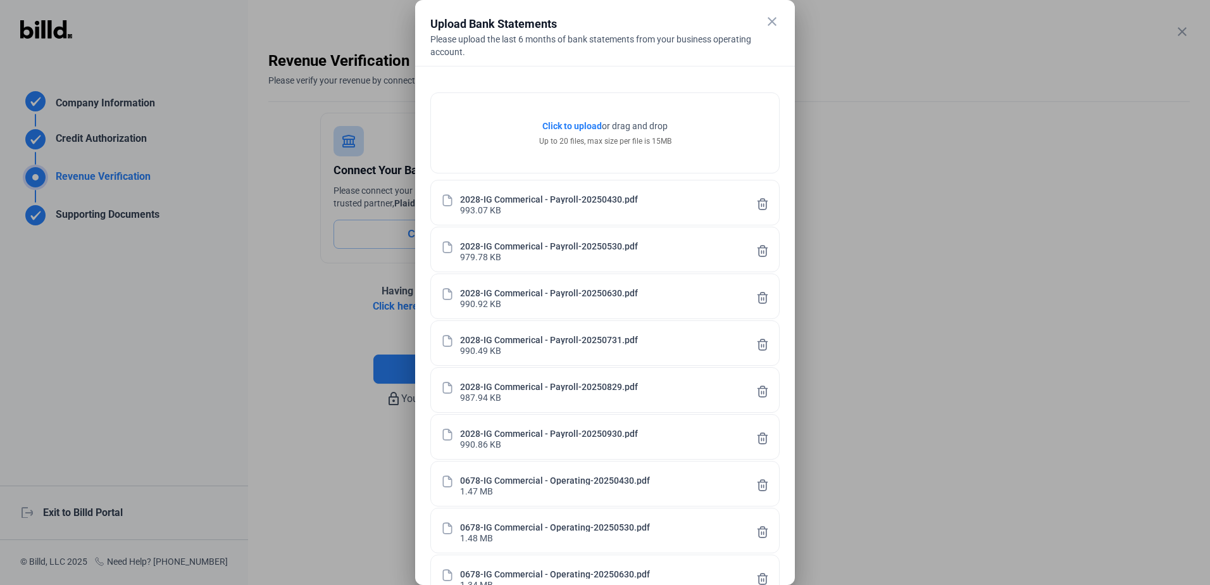
click at [789, 531] on div "Click to upload Tap to upload or drag and drop Up to 20 files, max size per fil…" at bounding box center [605, 411] width 380 height 690
click at [834, 537] on div at bounding box center [605, 292] width 1210 height 585
click at [807, 545] on div at bounding box center [605, 292] width 1210 height 585
drag, startPoint x: 795, startPoint y: 560, endPoint x: 798, endPoint y: 526, distance: 34.3
click at [798, 526] on div at bounding box center [605, 292] width 1210 height 585
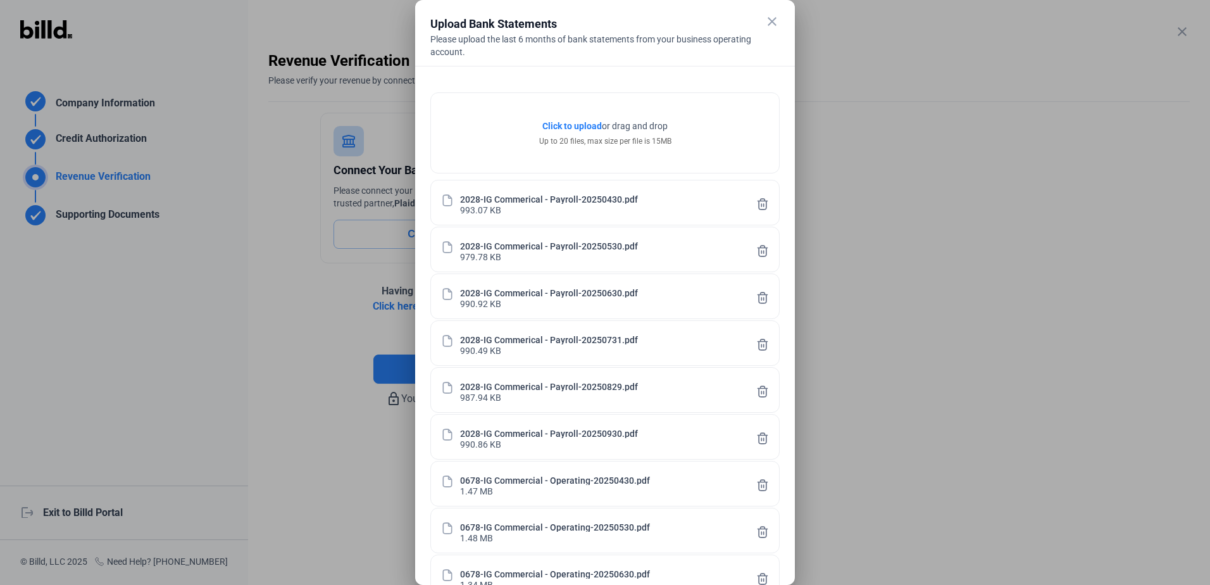
click at [1208, 576] on div at bounding box center [605, 292] width 1210 height 585
drag, startPoint x: 1208, startPoint y: 576, endPoint x: 1205, endPoint y: 582, distance: 6.8
click at [1205, 582] on div at bounding box center [605, 292] width 1210 height 585
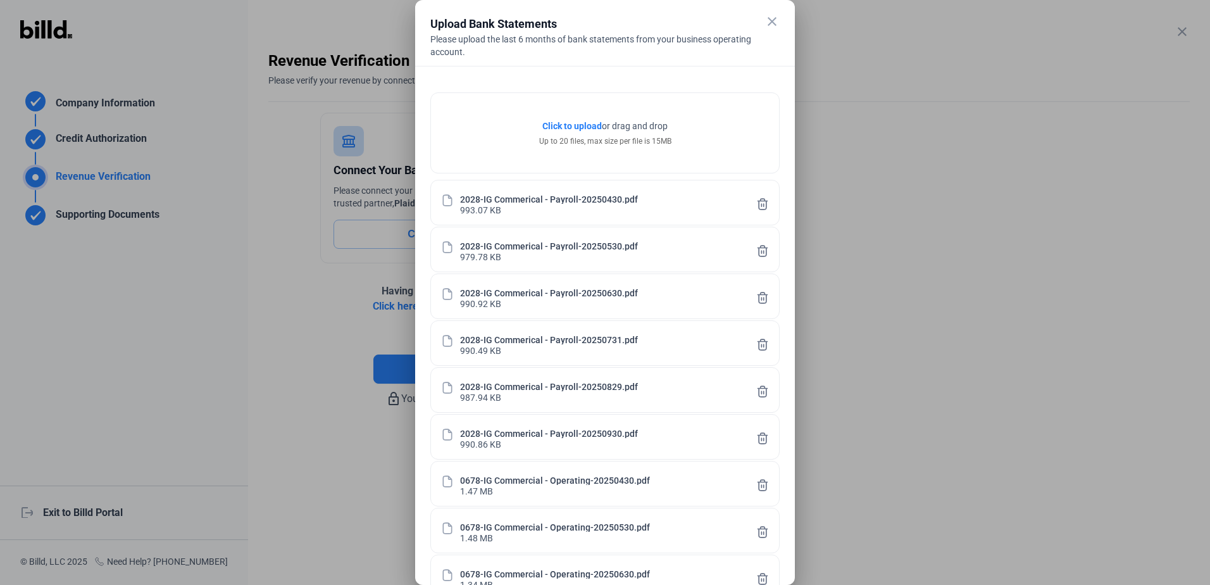
click at [982, 568] on div at bounding box center [605, 292] width 1210 height 585
drag, startPoint x: 982, startPoint y: 568, endPoint x: 907, endPoint y: 525, distance: 86.2
click at [907, 525] on div at bounding box center [605, 292] width 1210 height 585
click at [819, 532] on div at bounding box center [605, 292] width 1210 height 585
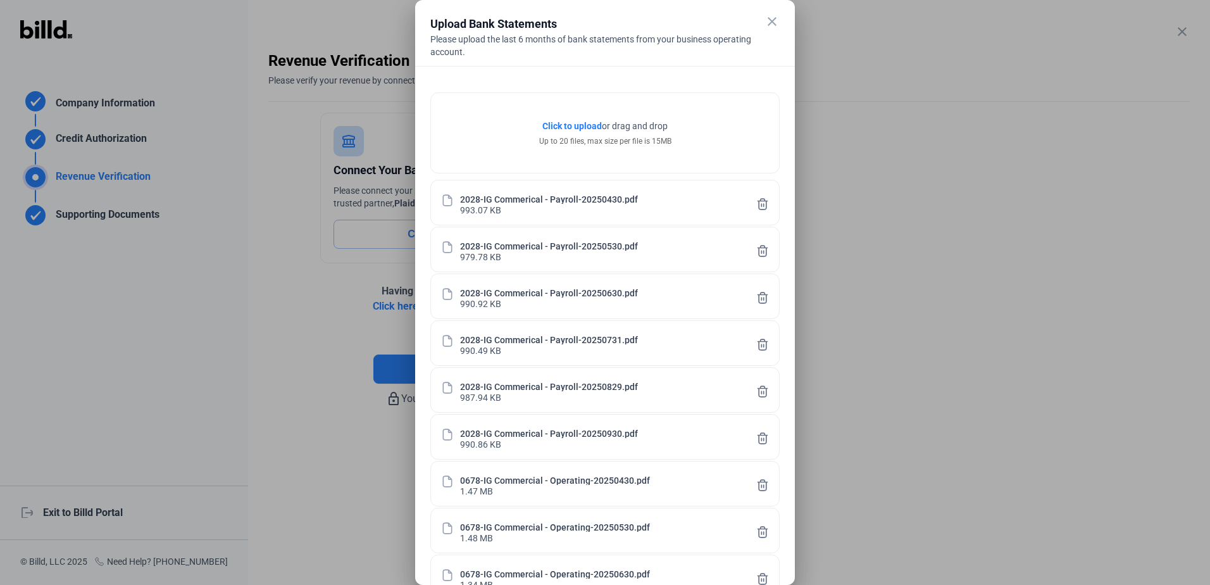
click at [1184, 30] on div at bounding box center [605, 292] width 1210 height 585
click at [773, 13] on mat-dialog-container "close Upload Bank Statements Please upload the last 6 months of bank statements…" at bounding box center [605, 292] width 380 height 585
click at [769, 20] on mat-icon "close" at bounding box center [771, 21] width 15 height 15
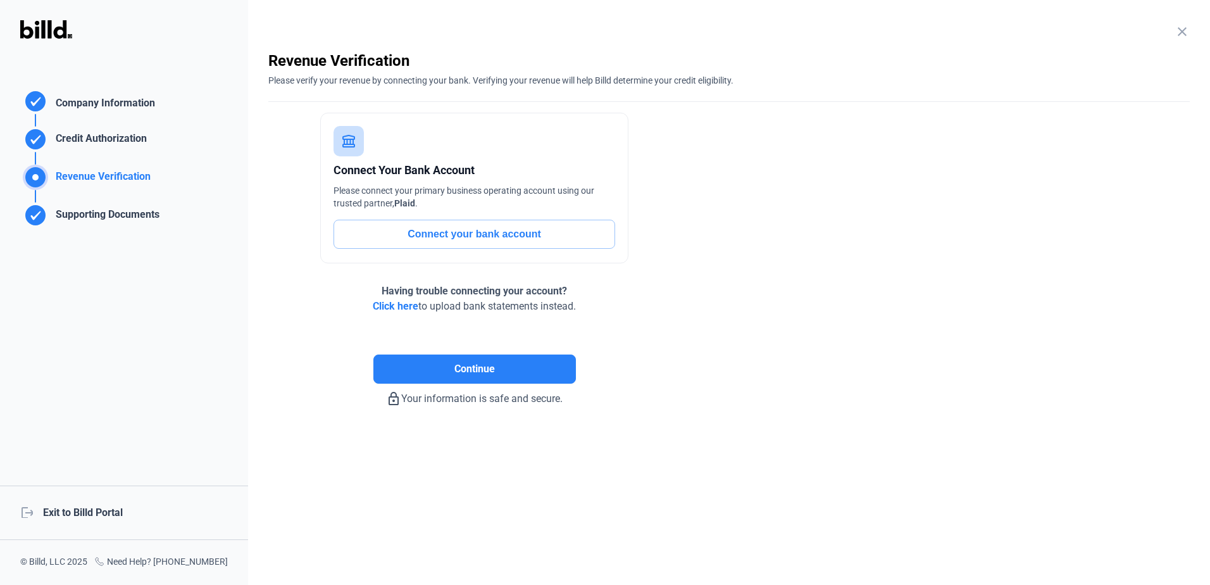
click at [405, 304] on span "Click here" at bounding box center [396, 306] width 46 height 12
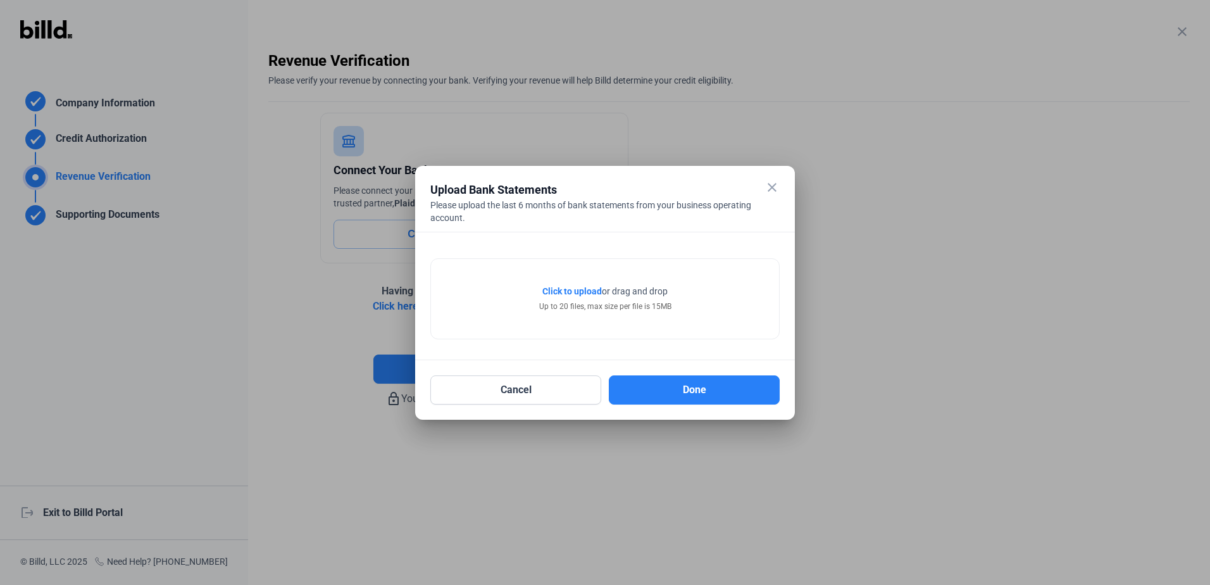
drag, startPoint x: 708, startPoint y: 178, endPoint x: 595, endPoint y: 137, distance: 120.5
click at [595, 137] on div "close Upload Bank Statements Please upload the last 6 months of bank statements…" at bounding box center [605, 292] width 1210 height 585
click at [1033, 316] on div at bounding box center [605, 292] width 1210 height 585
click at [583, 291] on span "Click to upload" at bounding box center [571, 291] width 59 height 10
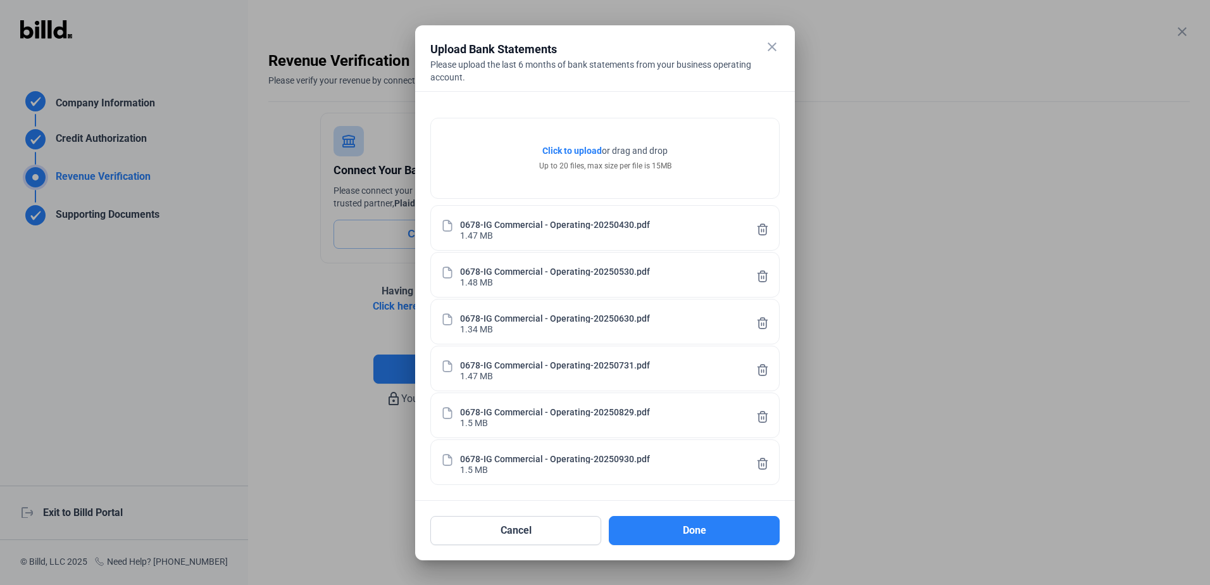
click at [681, 547] on mat-dialog-container "close Upload Bank Statements Please upload the last 6 months of bank statements…" at bounding box center [605, 292] width 380 height 535
click at [687, 538] on button "Done" at bounding box center [694, 530] width 171 height 29
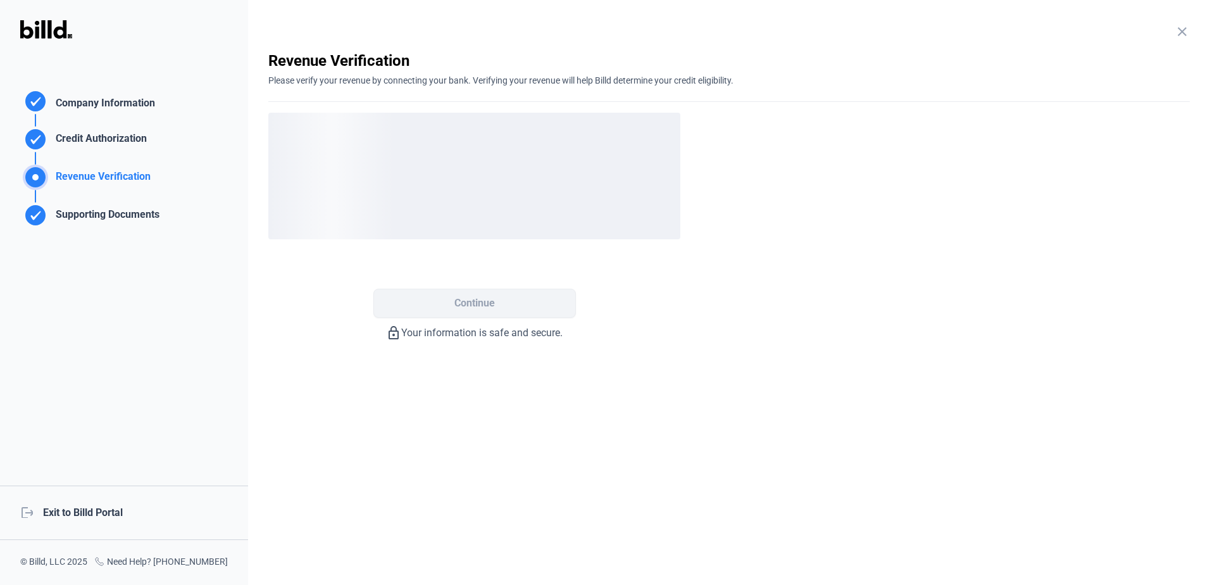
click at [639, 84] on div "Please verify your revenue by connecting your bank. Verifying your revenue will…" at bounding box center [728, 79] width 921 height 16
click at [1184, 30] on mat-icon "close" at bounding box center [1181, 31] width 15 height 15
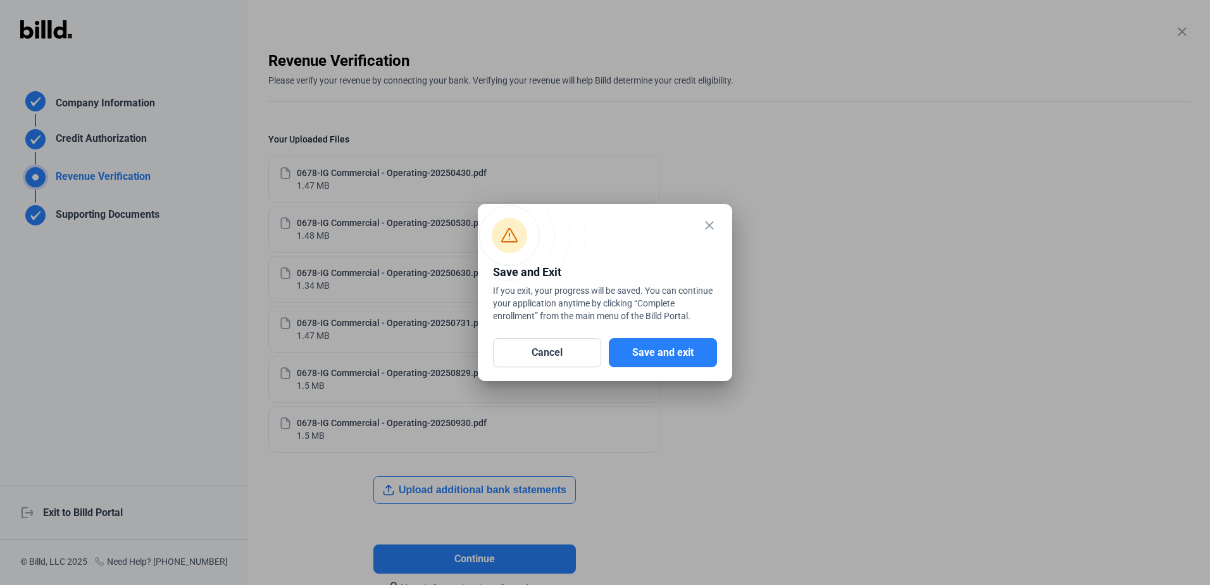
click at [713, 227] on mat-icon "close" at bounding box center [709, 225] width 15 height 15
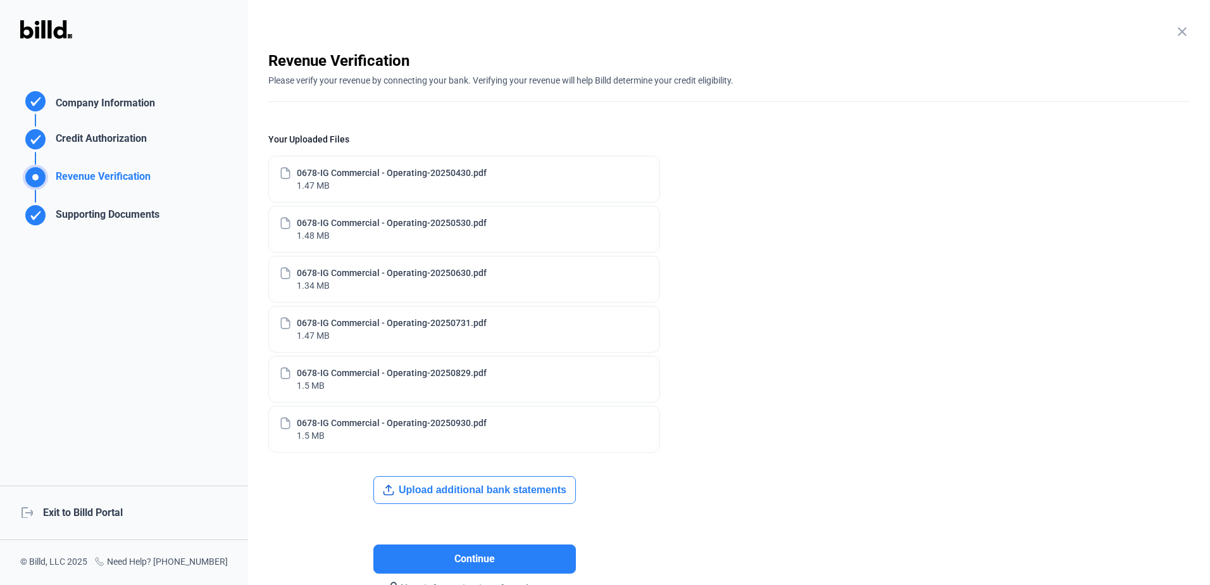
scroll to position [81, 0]
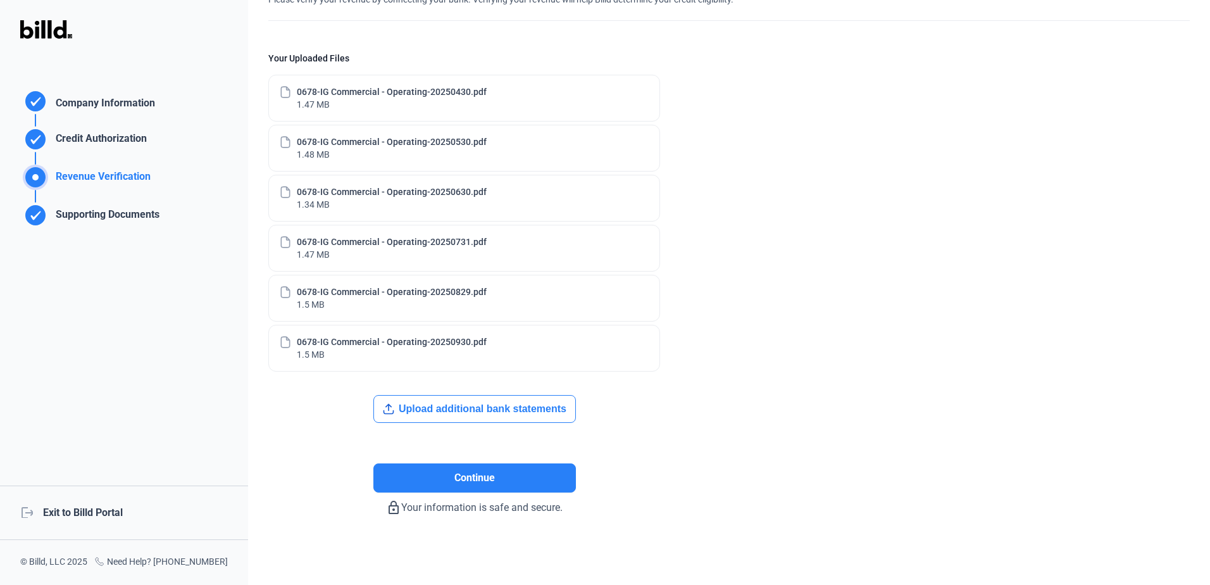
click at [485, 410] on button "Upload additional bank statements" at bounding box center [474, 409] width 202 height 28
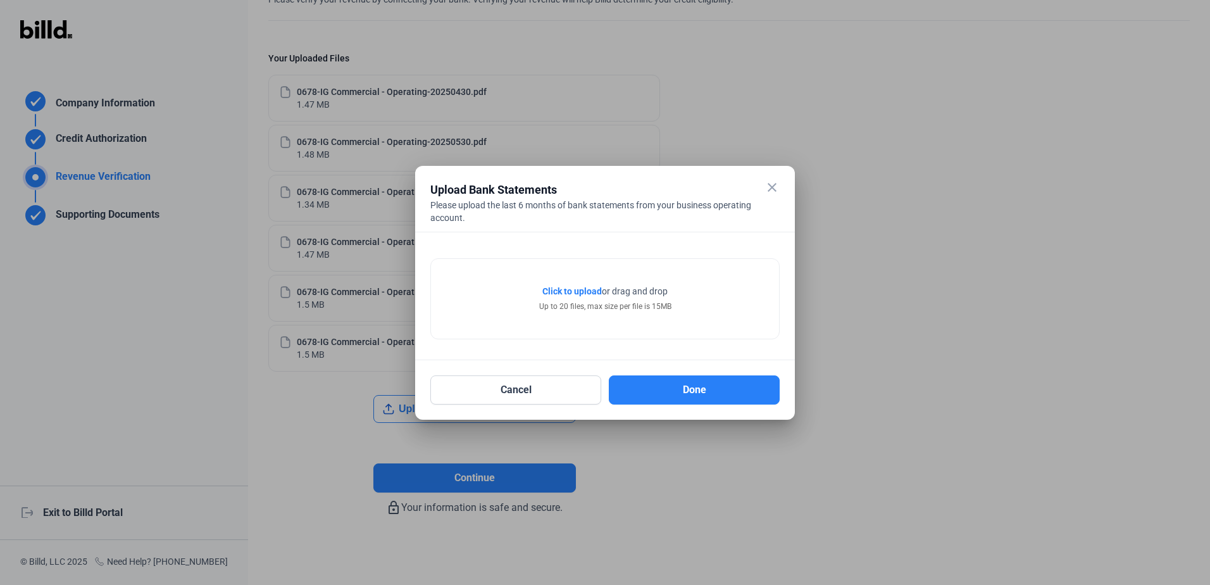
click at [588, 288] on span "Click to upload" at bounding box center [571, 291] width 59 height 10
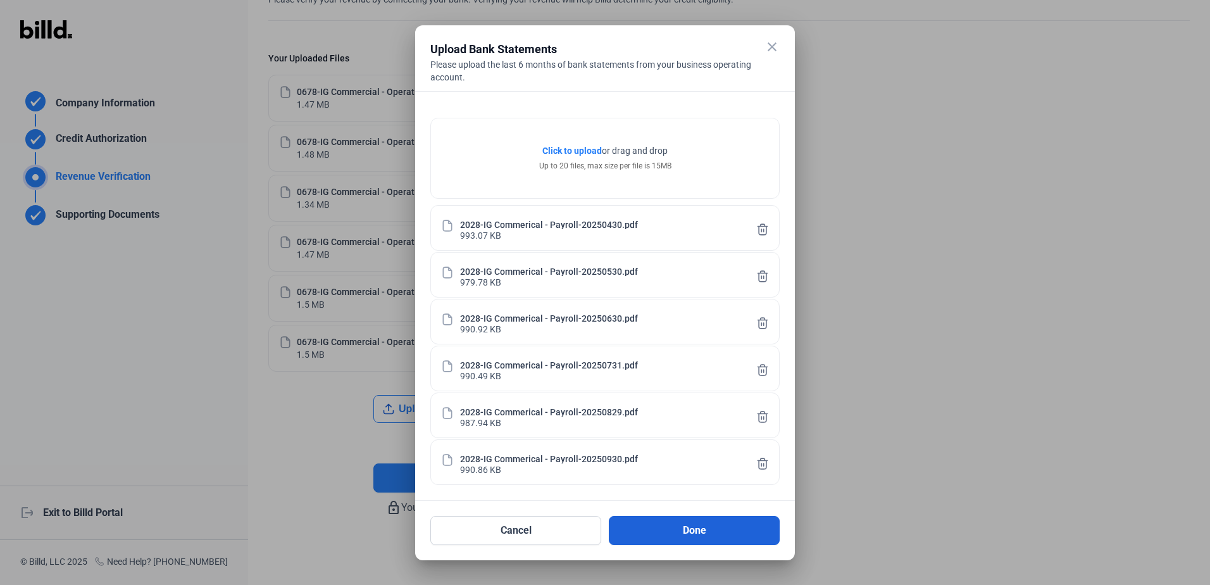
click at [688, 535] on button "Done" at bounding box center [694, 530] width 171 height 29
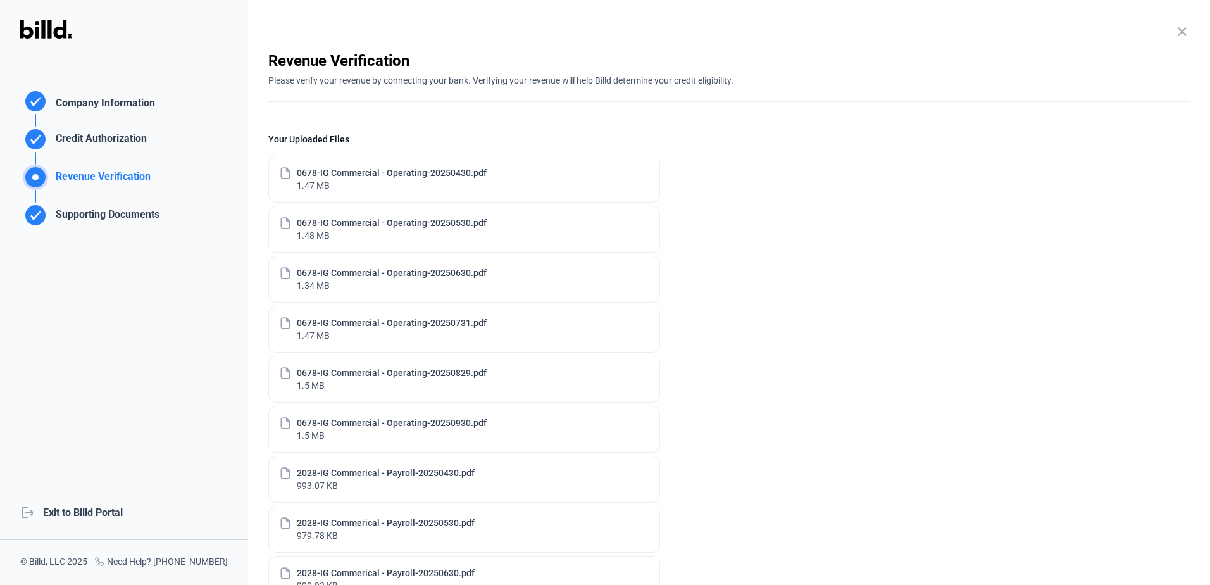
scroll to position [381, 0]
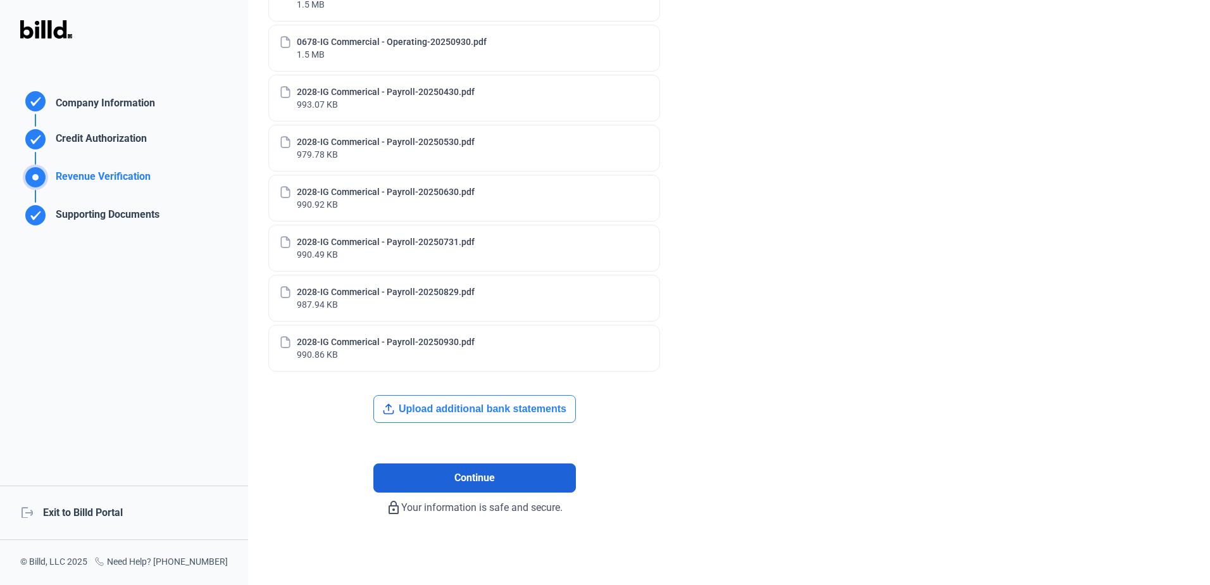
click at [487, 483] on span "Continue" at bounding box center [474, 477] width 40 height 15
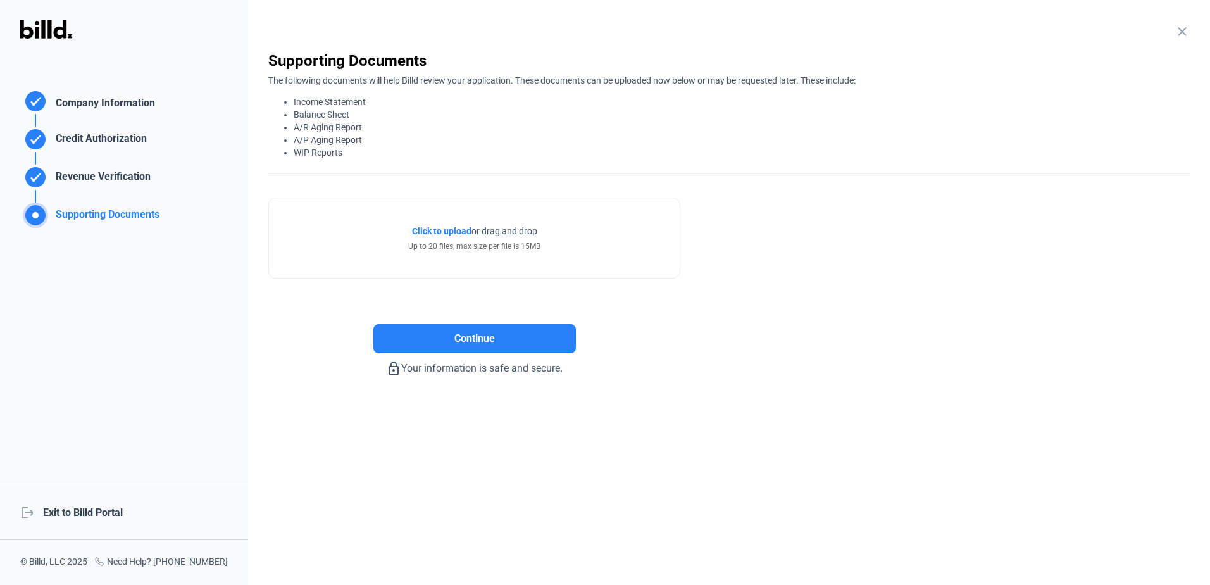
scroll to position [0, 0]
click at [459, 230] on span "Click to upload" at bounding box center [441, 231] width 59 height 10
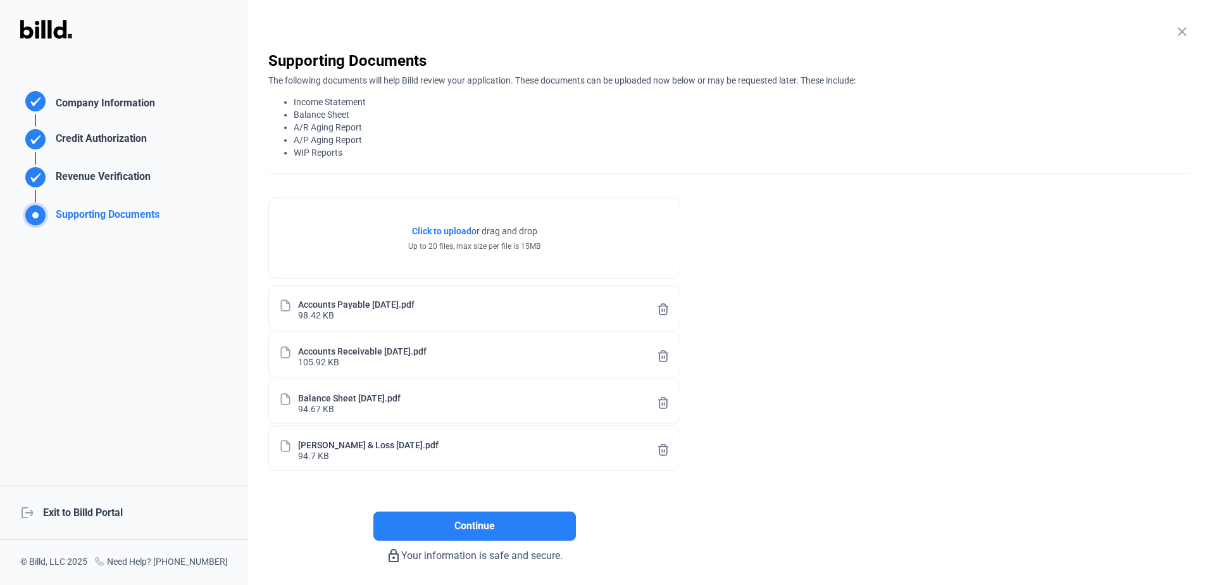
scroll to position [48, 0]
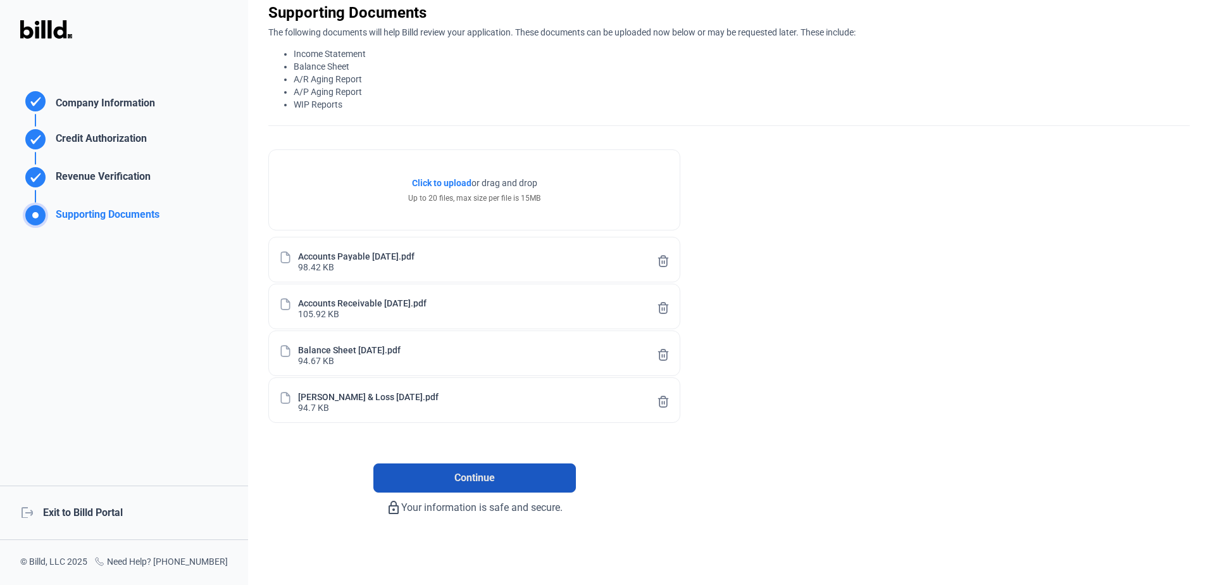
click at [526, 478] on button "Continue" at bounding box center [474, 477] width 202 height 29
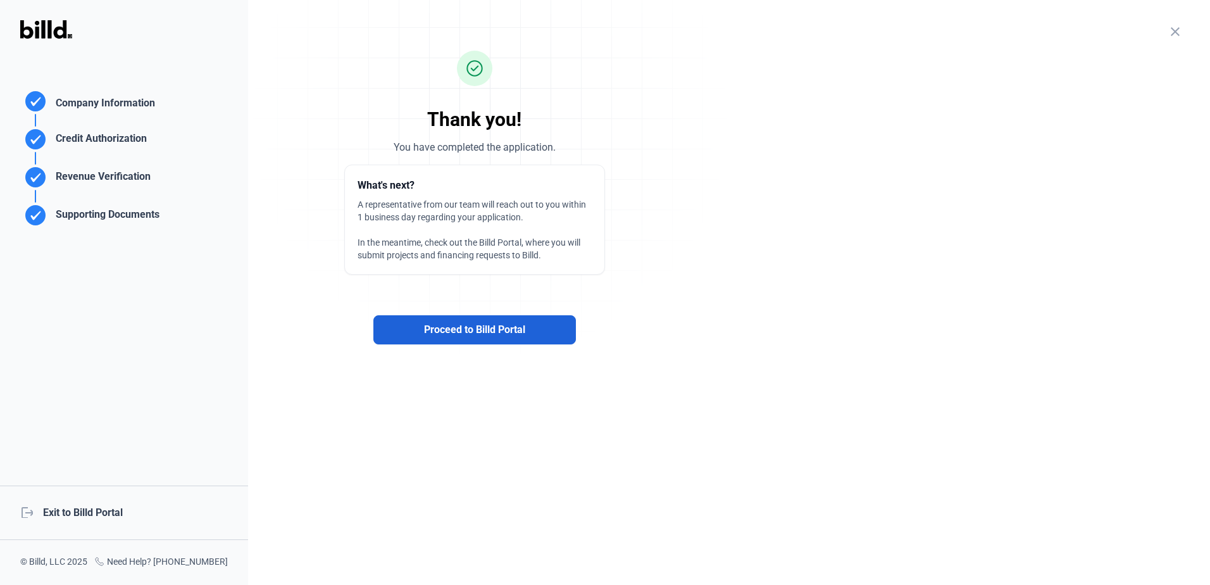
click at [478, 334] on span "Proceed to Billd Portal" at bounding box center [474, 329] width 101 height 15
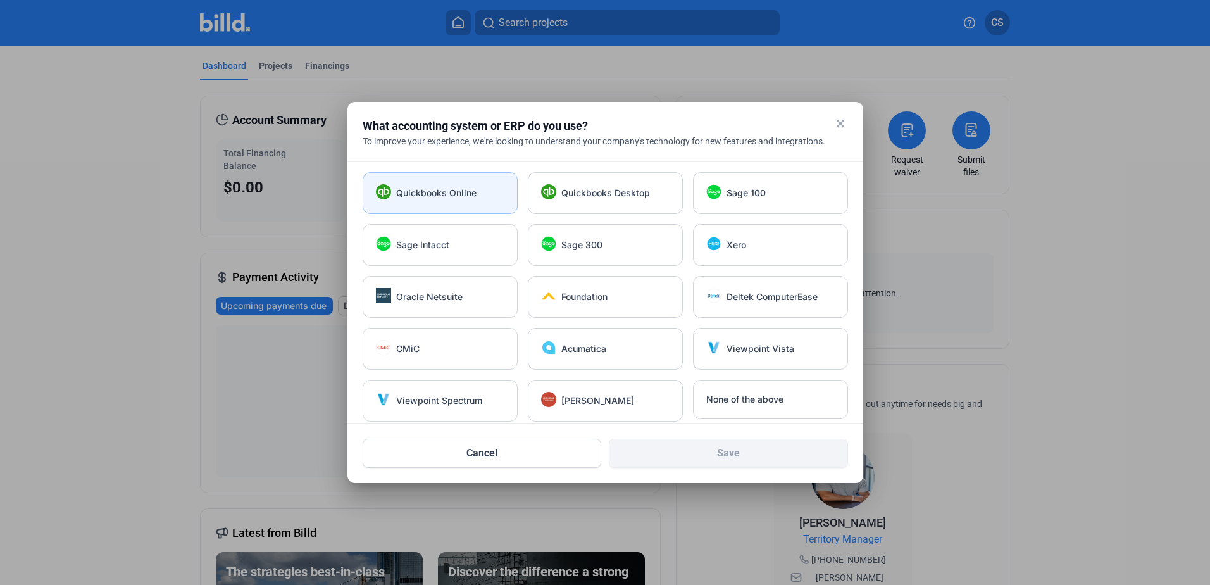
click at [442, 196] on span "Quickbooks Online" at bounding box center [436, 193] width 80 height 13
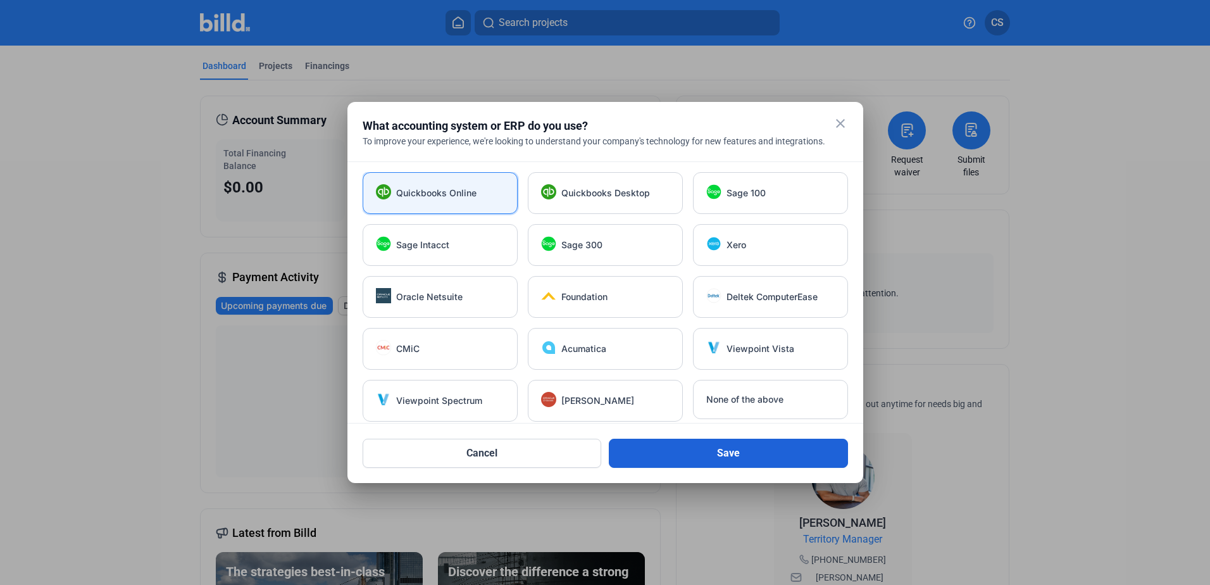
click at [755, 456] on button "Save" at bounding box center [728, 453] width 239 height 29
